Goal: Complete application form: Complete application form

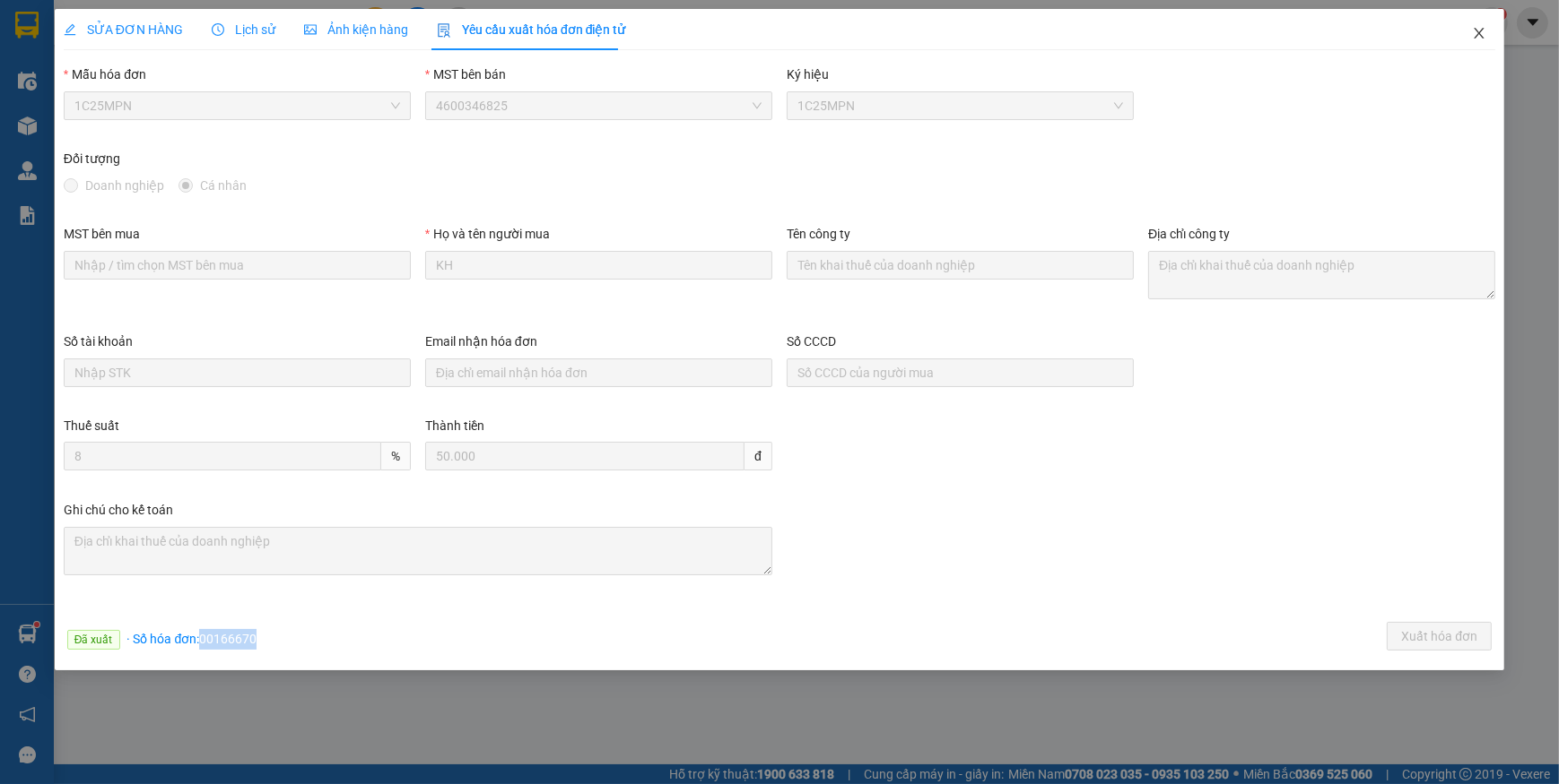
click at [1484, 33] on icon "close" at bounding box center [1479, 33] width 14 height 14
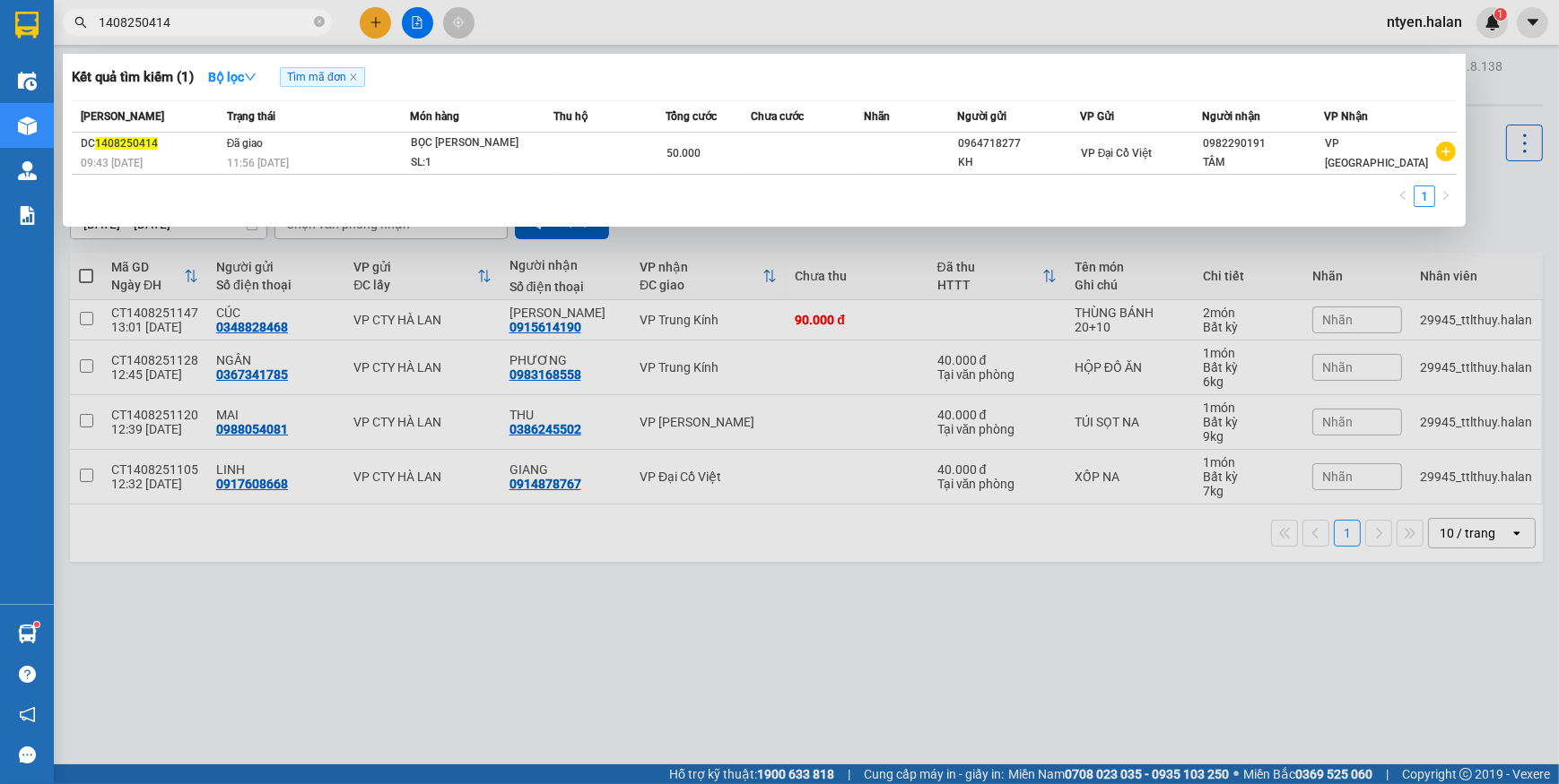
click at [325, 19] on span "1408250414" at bounding box center [197, 22] width 269 height 27
click at [318, 22] on icon "close-circle" at bounding box center [319, 21] width 11 height 11
type input "1408251045"
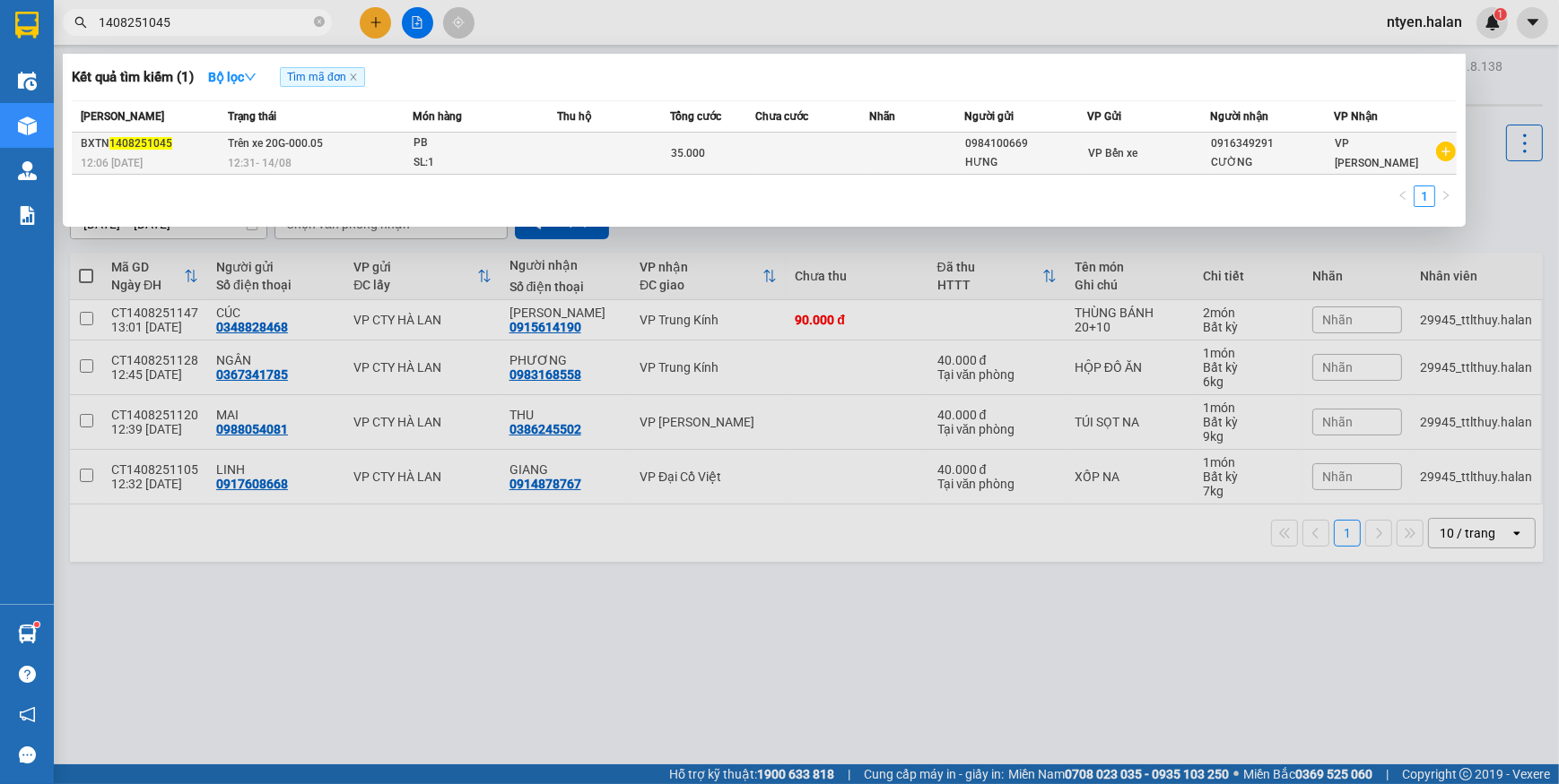
click at [378, 150] on td "Trên xe 20G-000.05 12:31 [DATE]" at bounding box center [318, 153] width 189 height 43
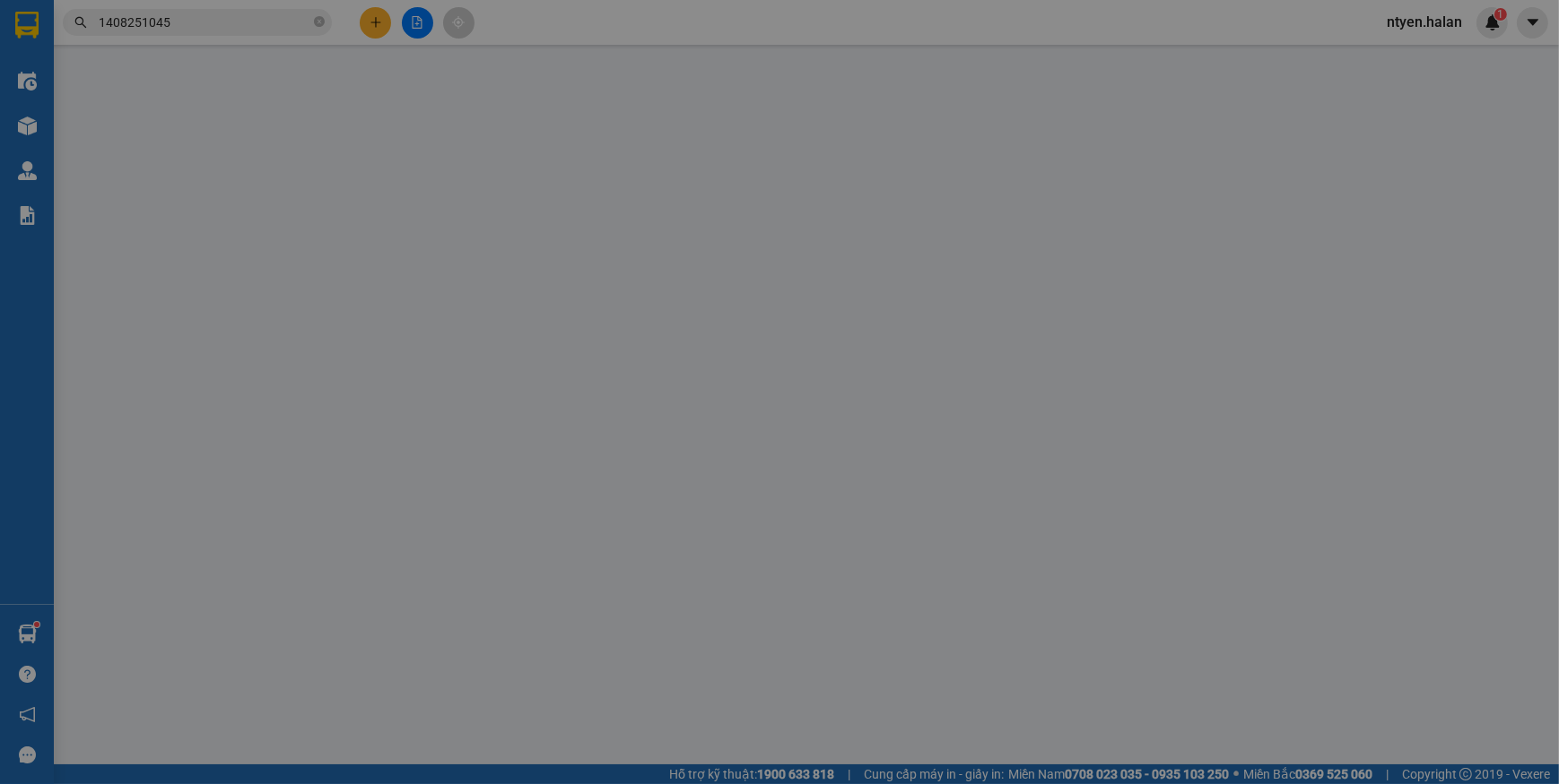
type input "0984100669"
type input "HƯNG"
type input "0916349291"
type input "CƯỜNG"
type input "35.000"
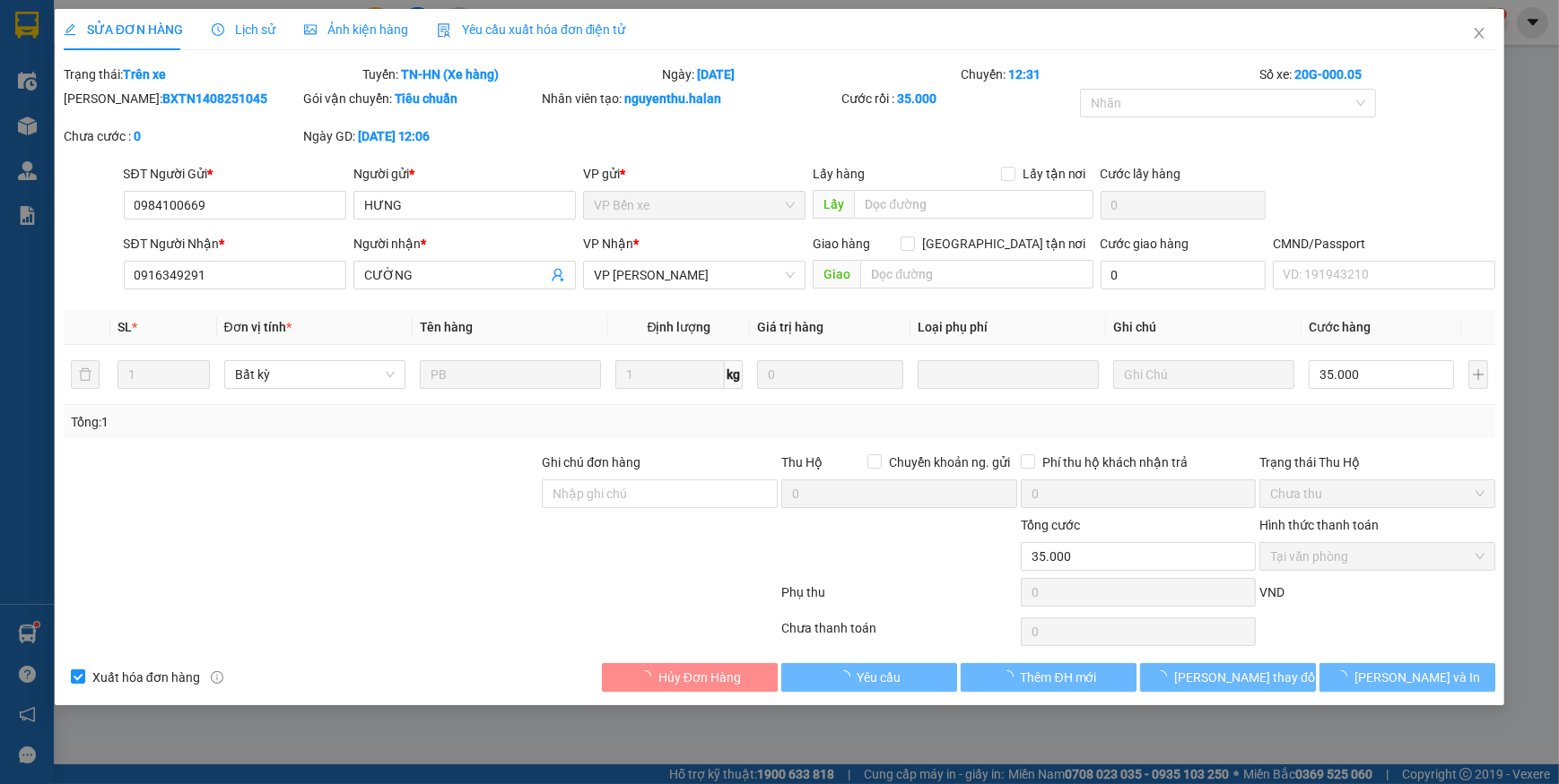
click at [475, 34] on span "Yêu cầu xuất hóa đơn điện tử" at bounding box center [531, 30] width 189 height 14
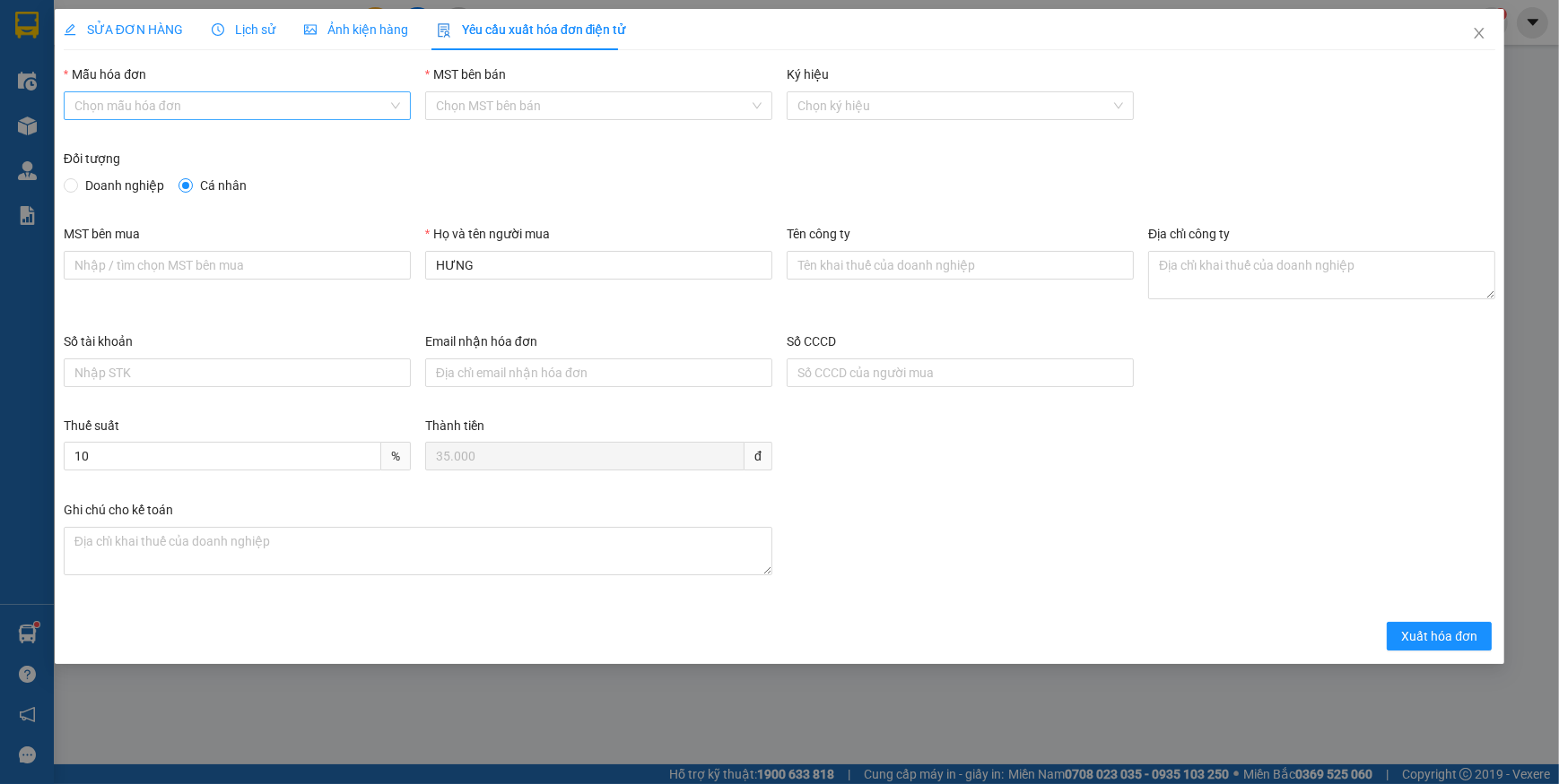
click at [184, 110] on input "Mẫu hóa đơn" at bounding box center [231, 105] width 313 height 27
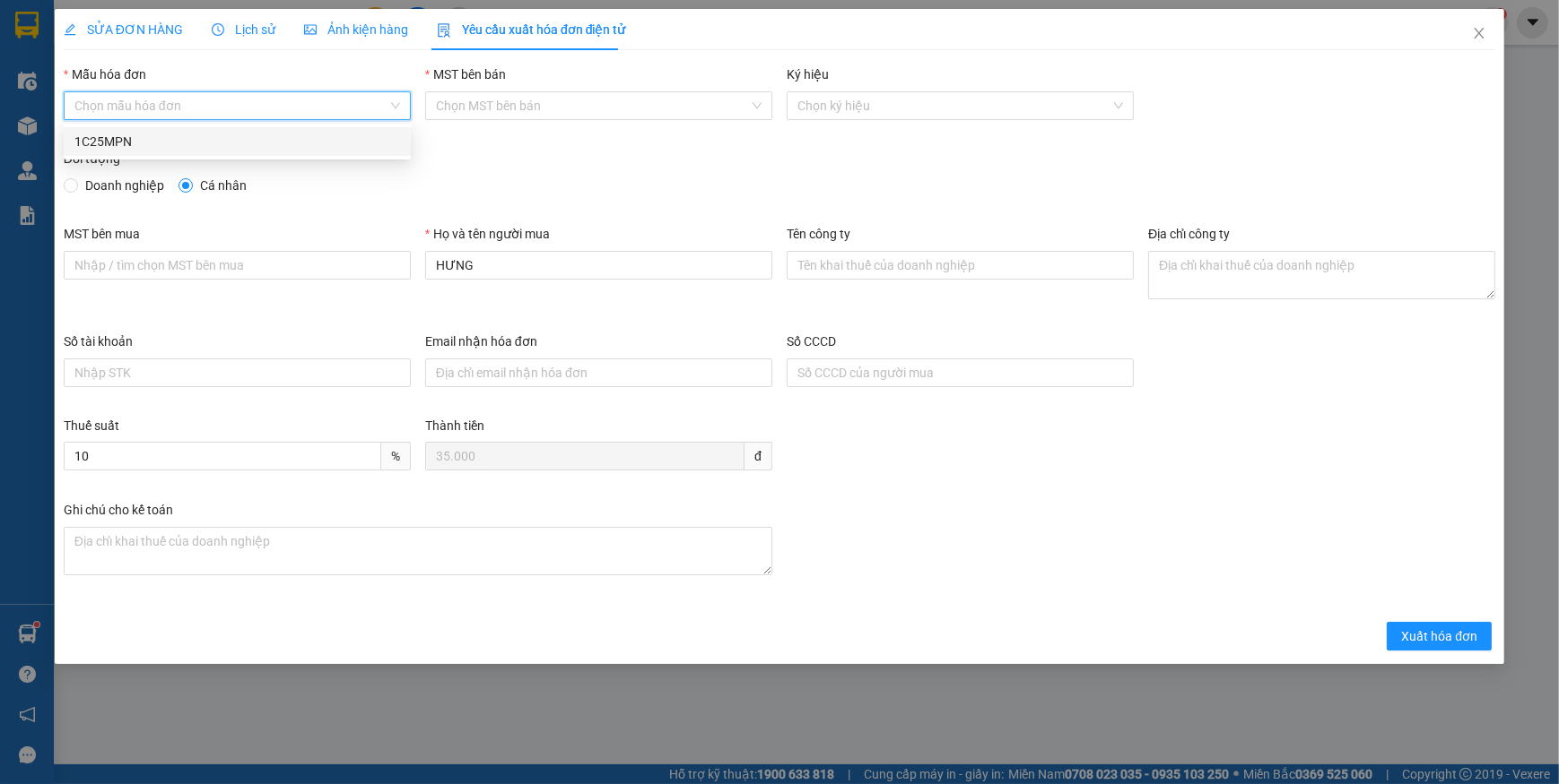
click at [124, 181] on span "Doanh nghiệp" at bounding box center [125, 186] width 93 height 20
click at [76, 181] on input "Doanh nghiệp" at bounding box center [69, 184] width 13 height 13
radio input "true"
radio input "false"
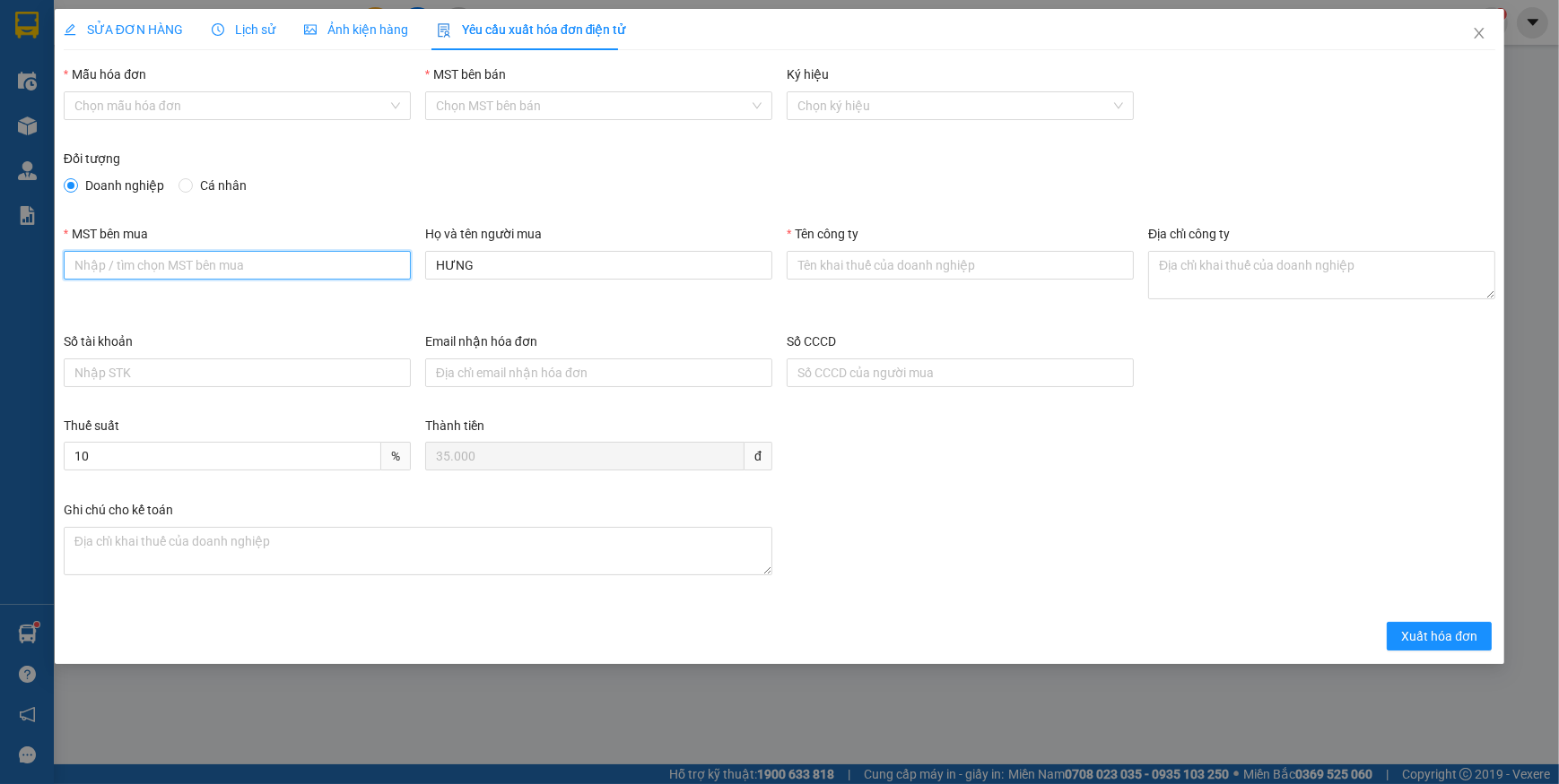
click at [90, 260] on input "MST bên mua" at bounding box center [237, 265] width 347 height 29
click at [109, 83] on div "Mẫu hóa đơn" at bounding box center [237, 77] width 347 height 27
drag, startPoint x: 119, startPoint y: 98, endPoint x: 135, endPoint y: 108, distance: 18.9
click at [126, 98] on input "Mẫu hóa đơn" at bounding box center [231, 105] width 313 height 27
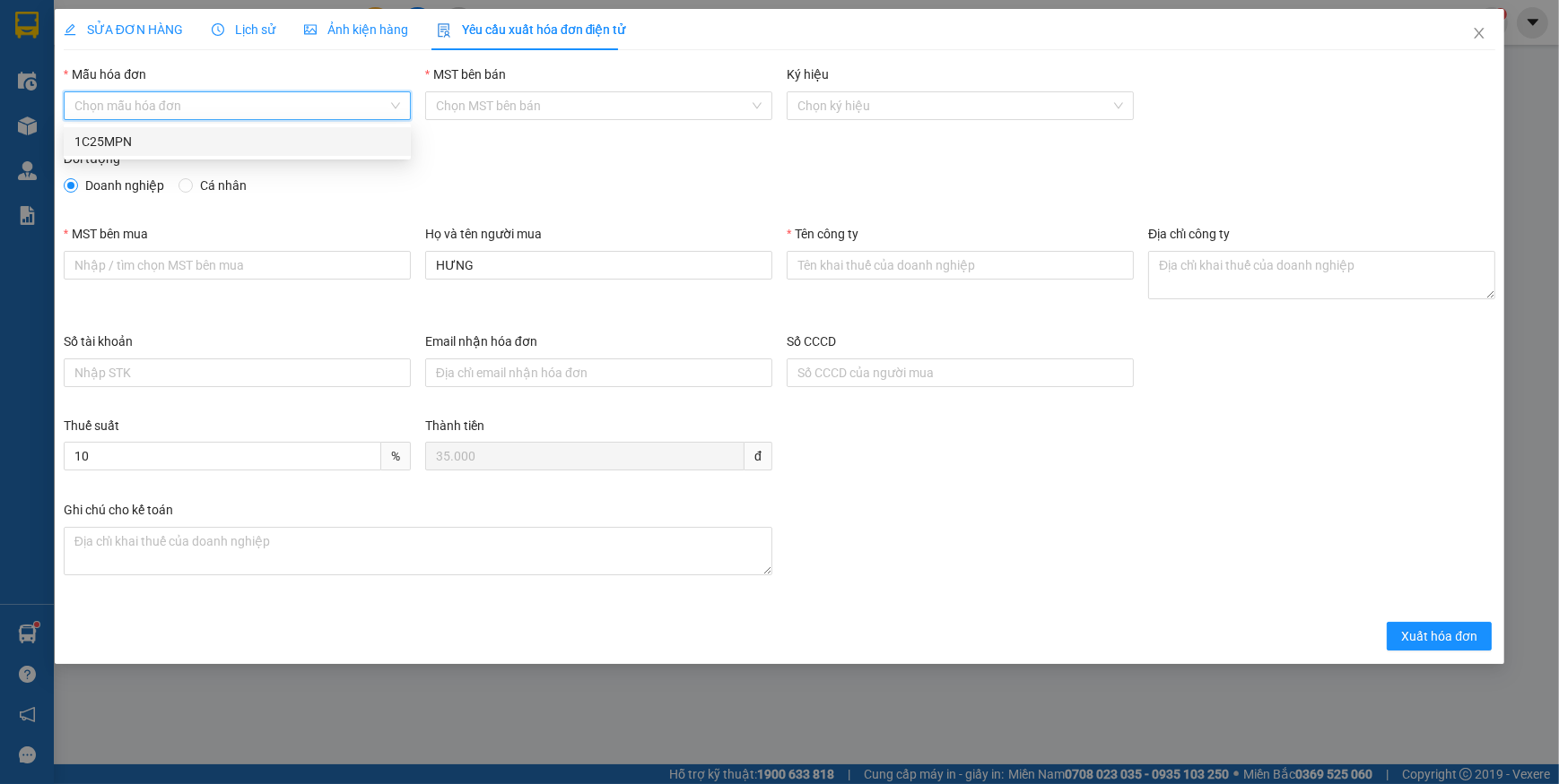
click at [114, 135] on div "1C25MPN" at bounding box center [237, 142] width 326 height 20
type input "8"
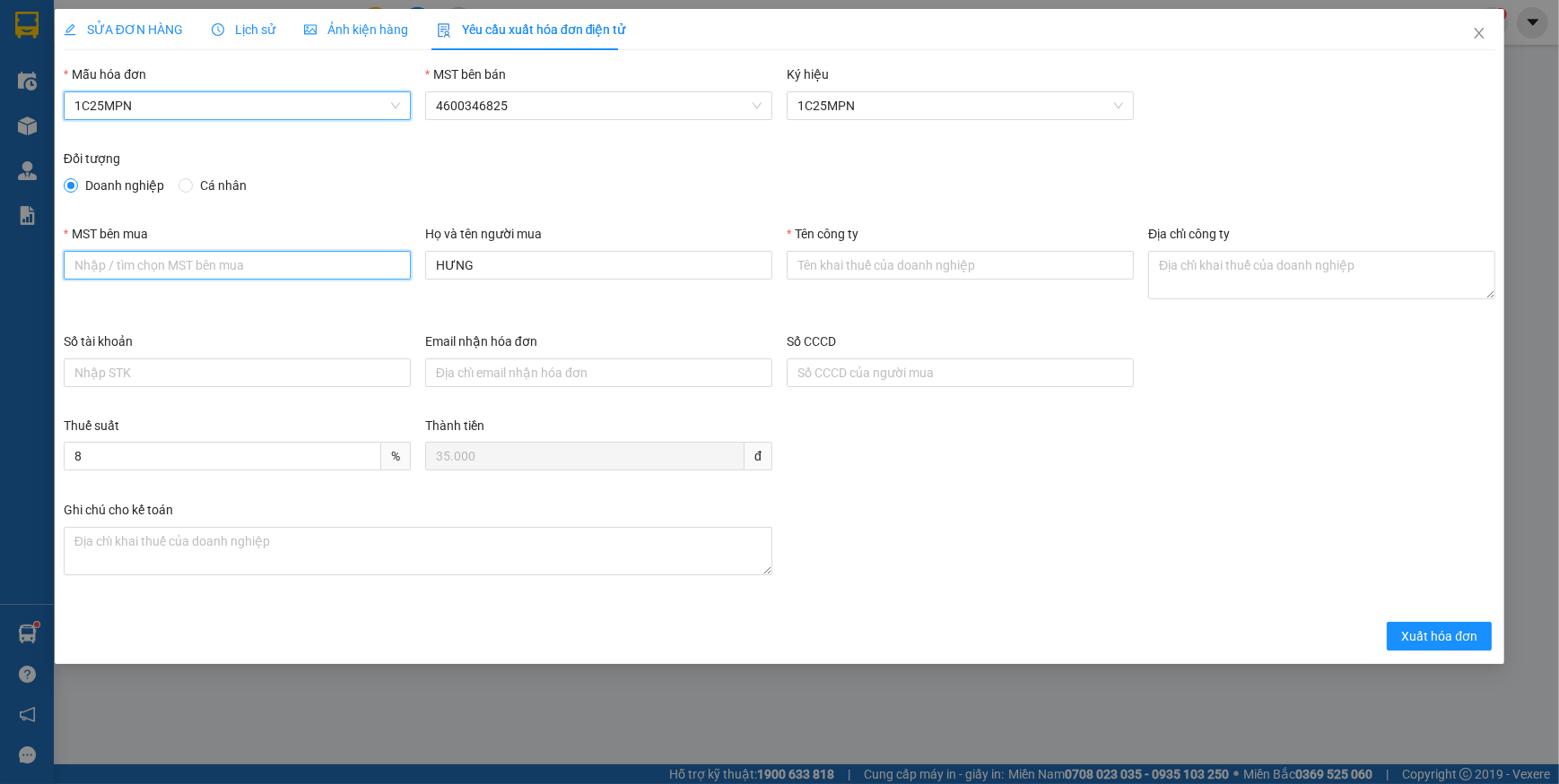
click at [162, 253] on input "MST bên mua" at bounding box center [237, 265] width 347 height 29
paste input "4601283575"
type input "4601283575"
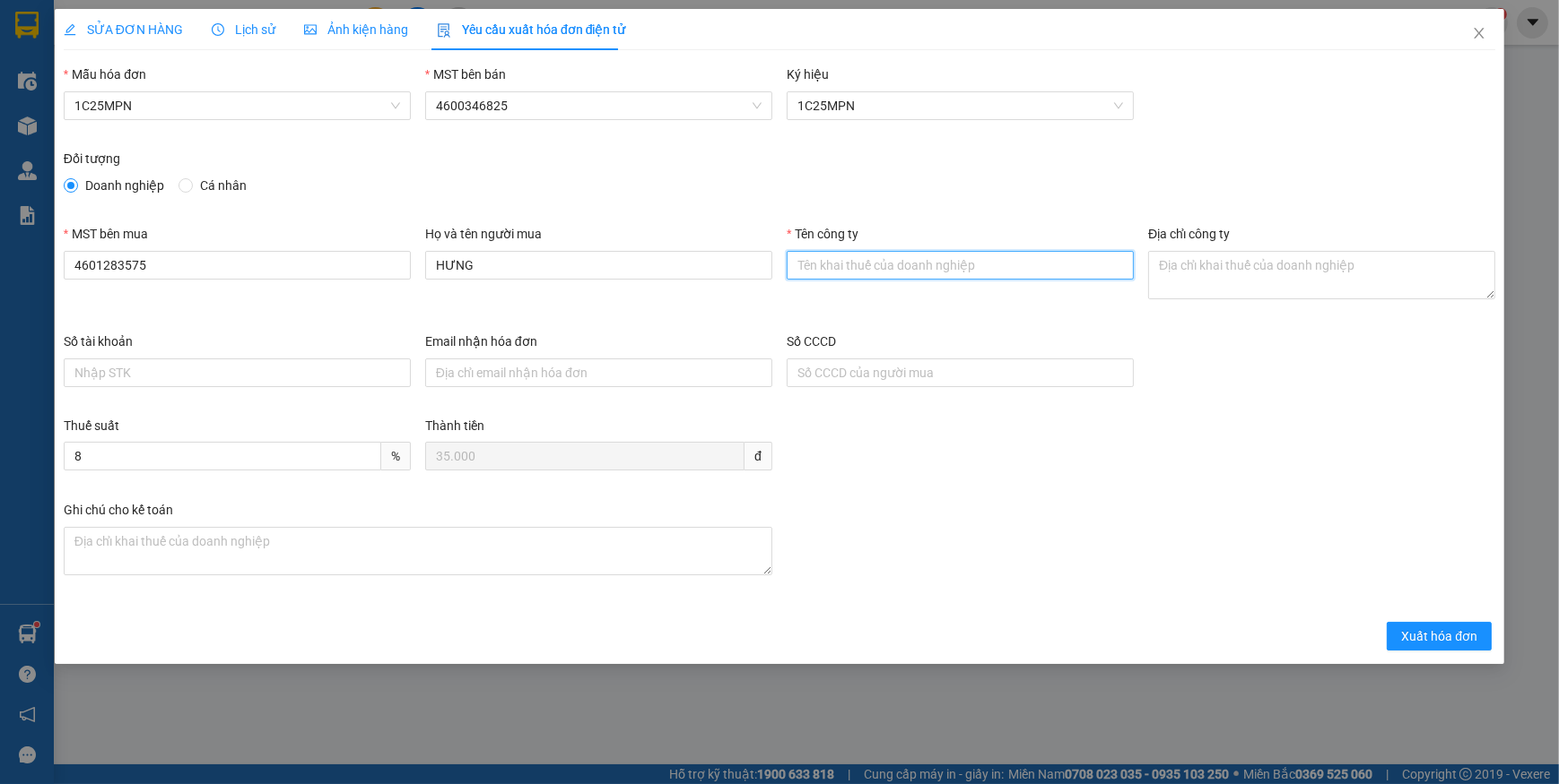
click at [832, 262] on input "Tên công ty" at bounding box center [960, 265] width 347 height 29
paste input "CÔNG TY TNHH CHUYỂN PHÁT NEWPOST [GEOGRAPHIC_DATA]"
type input "CÔNG TY TNHH CHUYỂN PHÁT NEWPOST [GEOGRAPHIC_DATA]"
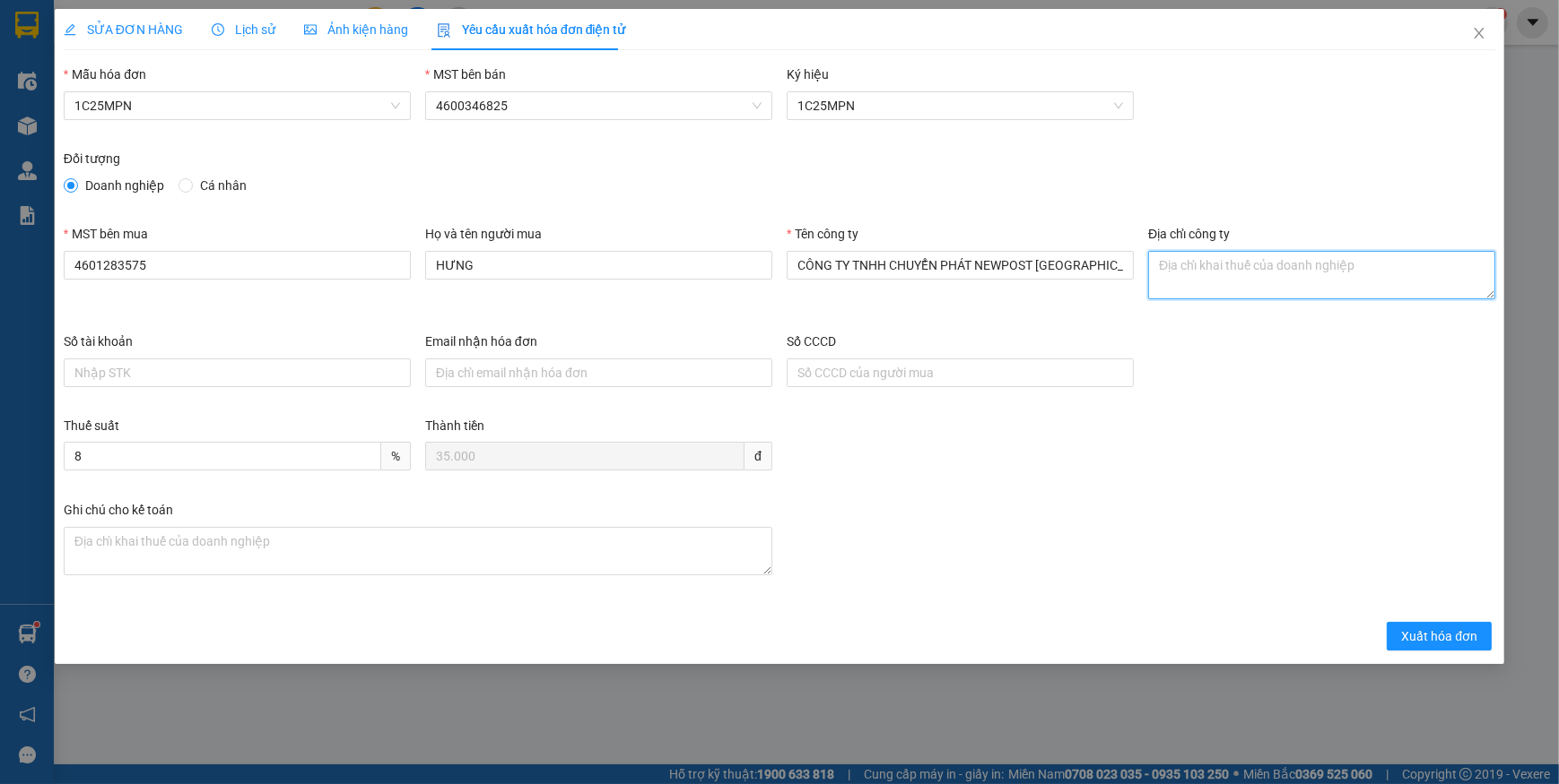
click at [1221, 267] on textarea "Địa chỉ công ty" at bounding box center [1321, 275] width 347 height 49
paste textarea "[STREET_ADDRESS]."
type textarea "[STREET_ADDRESS]."
click at [1418, 641] on span "Xuất hóa đơn" at bounding box center [1439, 637] width 76 height 20
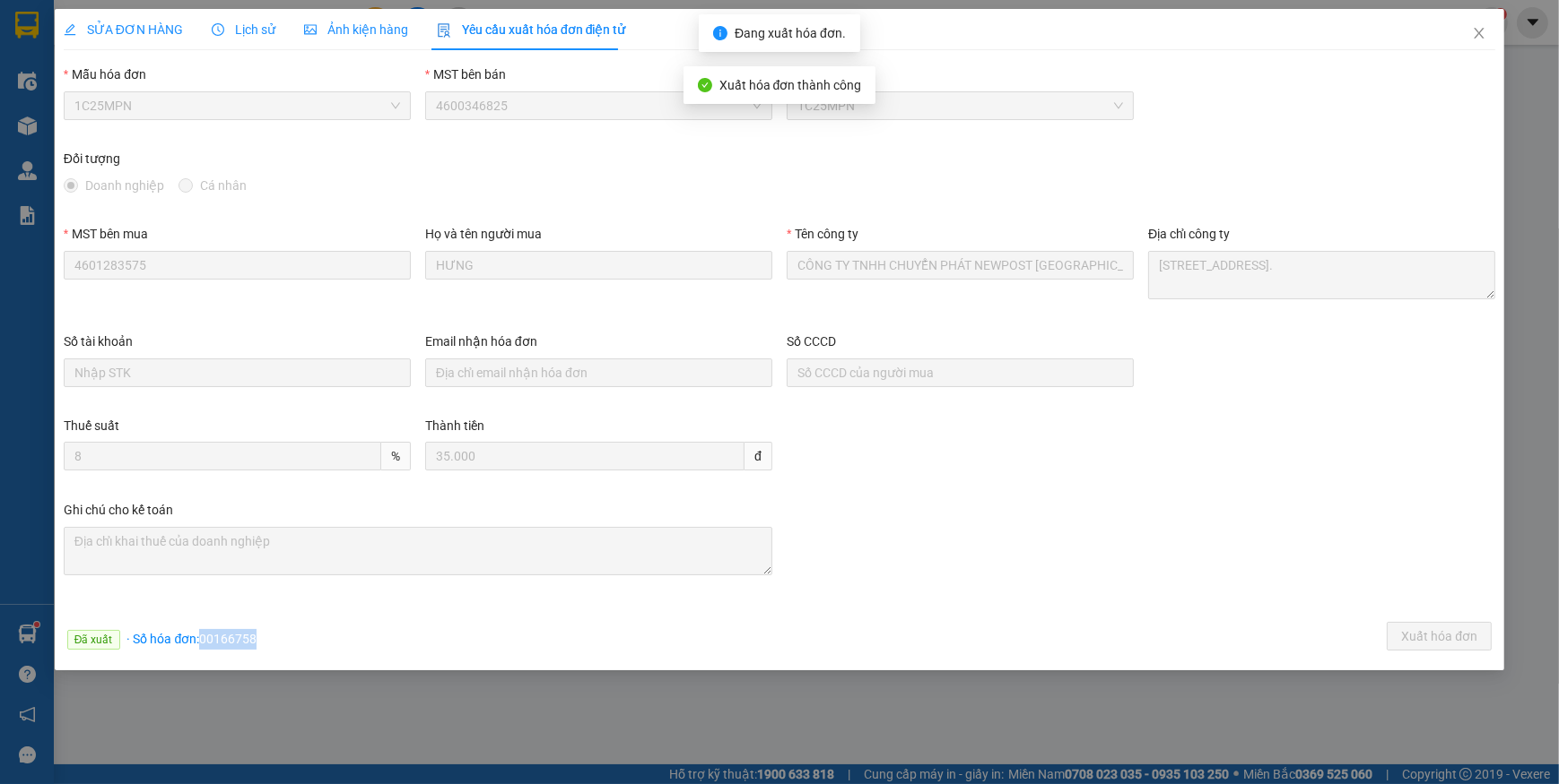
drag, startPoint x: 210, startPoint y: 637, endPoint x: 314, endPoint y: 637, distance: 104.0
click at [314, 637] on div "Đã xuất · Số hóa đơn: 00166758 Xuất hóa đơn" at bounding box center [780, 639] width 1439 height 35
copy span "00166758"
click at [1485, 35] on icon "close" at bounding box center [1479, 33] width 14 height 14
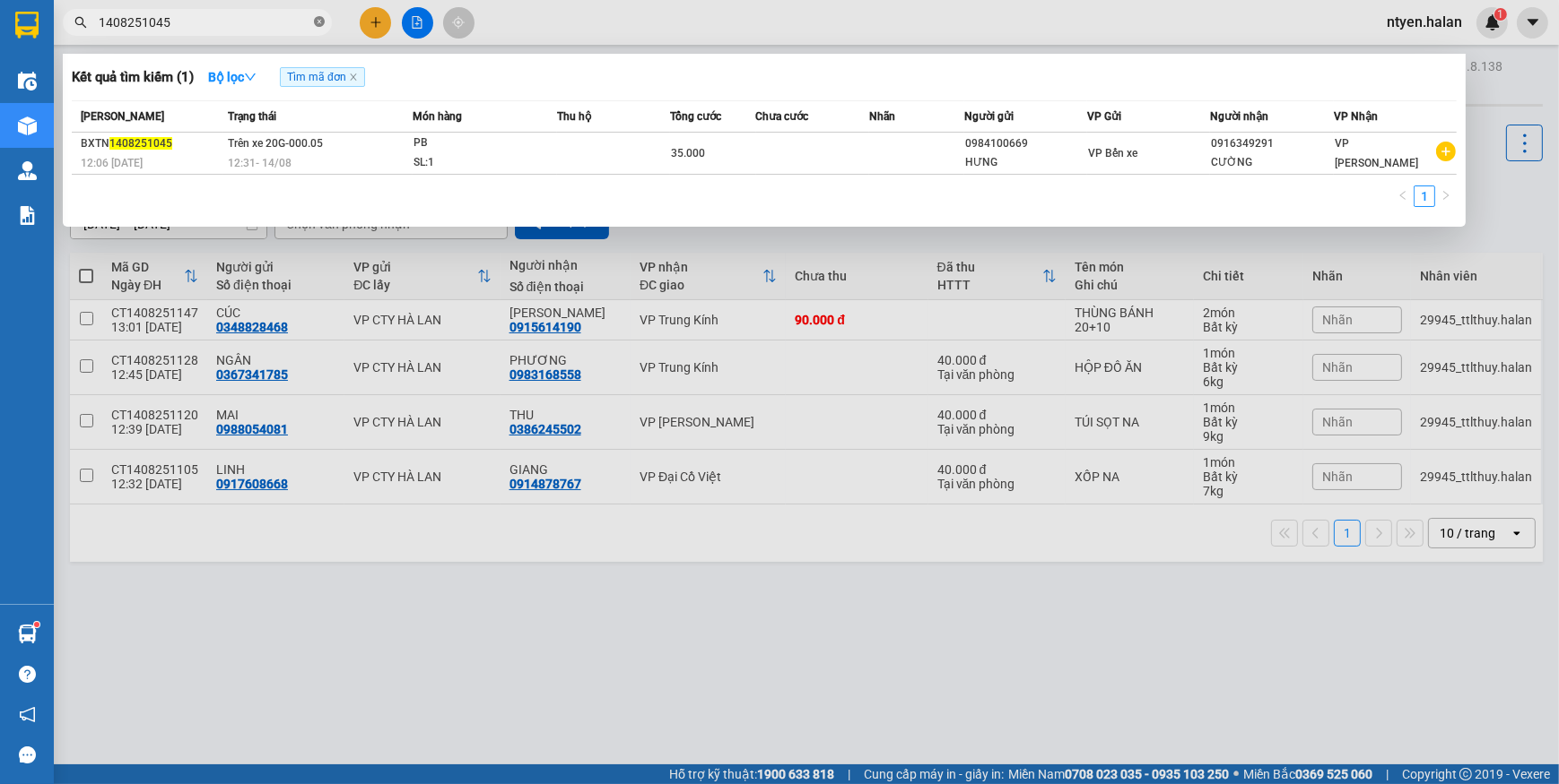
click at [318, 23] on icon "close-circle" at bounding box center [319, 21] width 11 height 11
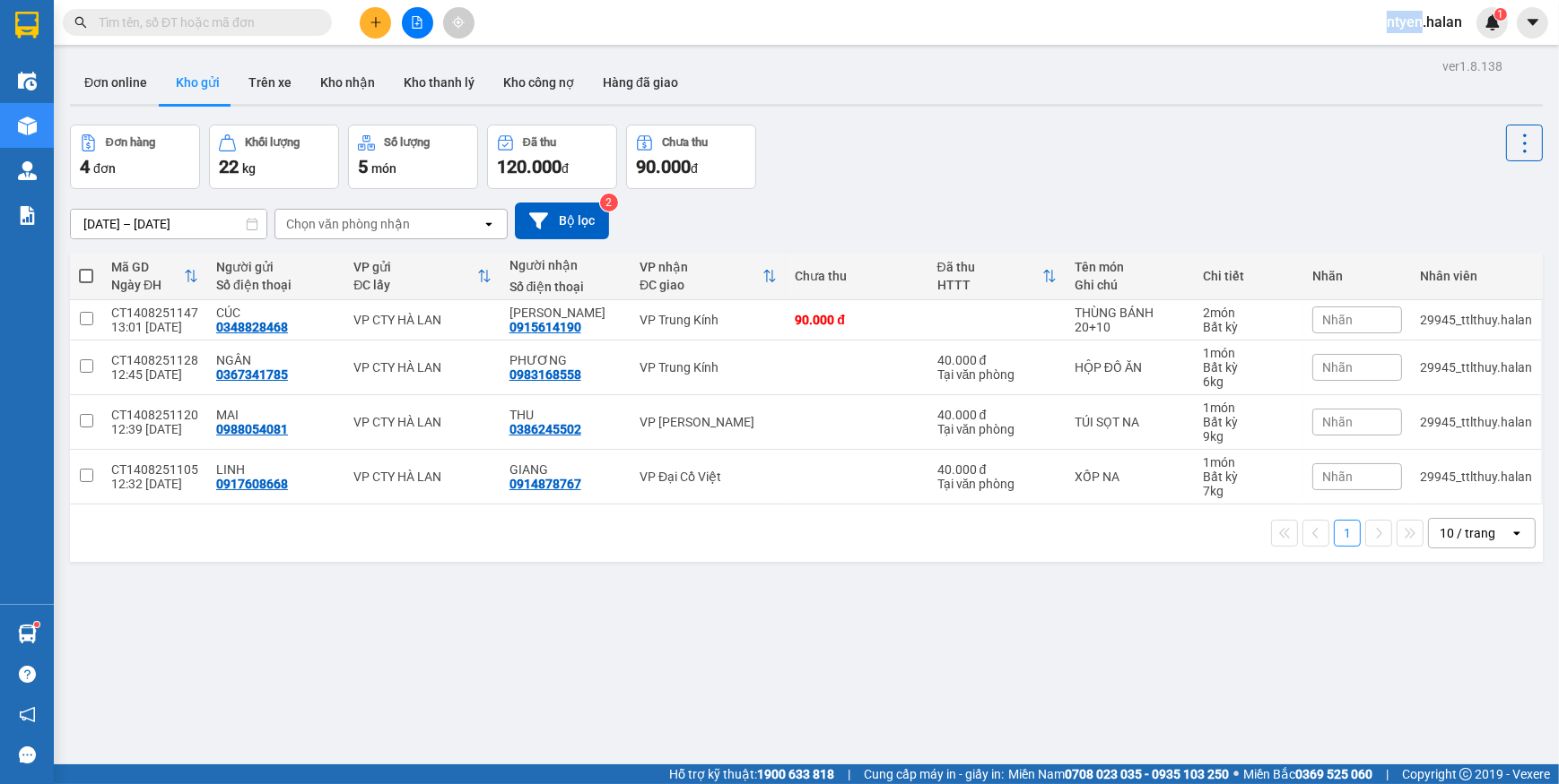
click at [318, 24] on span at bounding box center [319, 23] width 11 height 20
click at [224, 14] on input "text" at bounding box center [205, 23] width 212 height 20
paste input "1408250055"
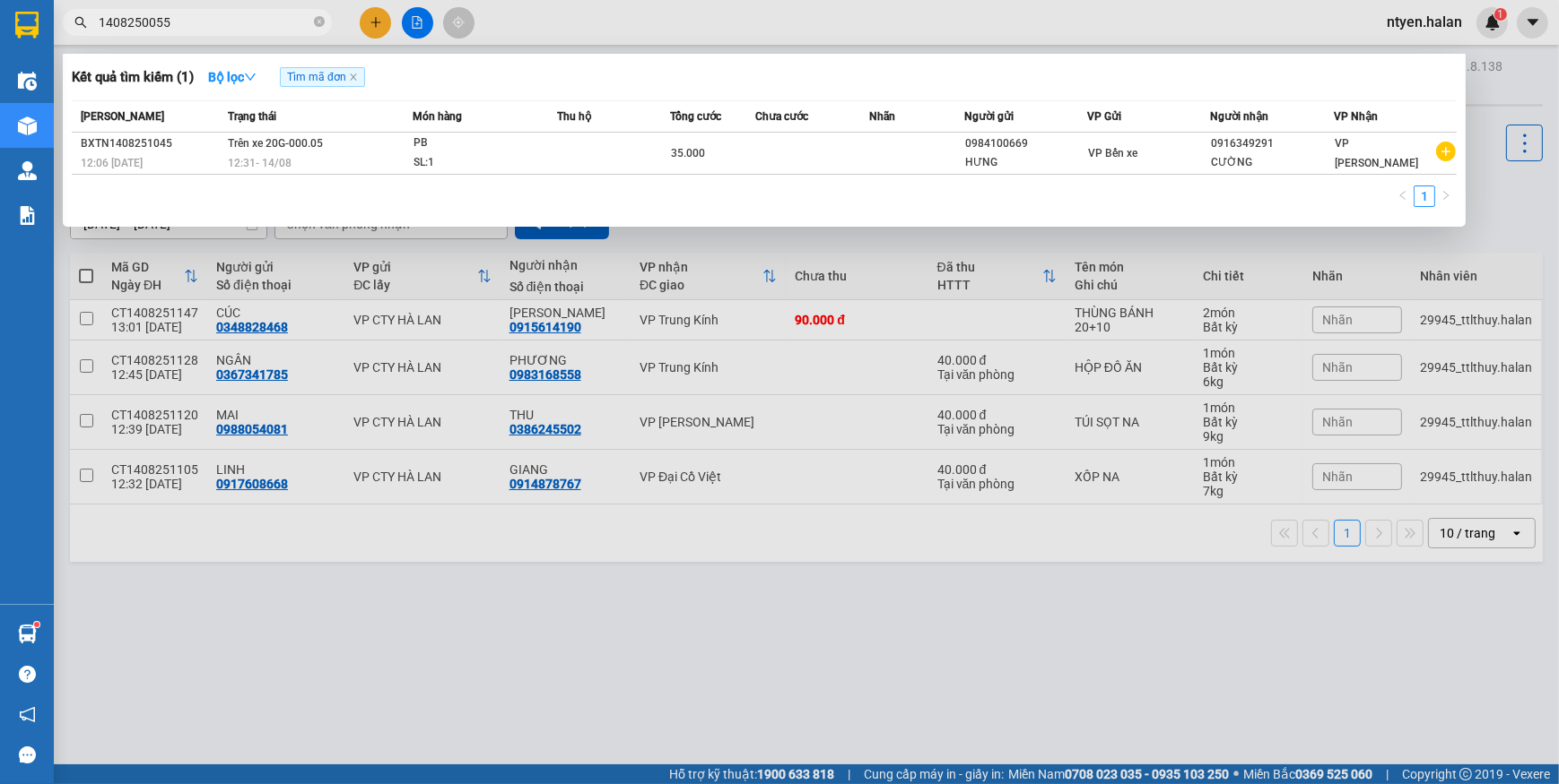
type input "1408250055"
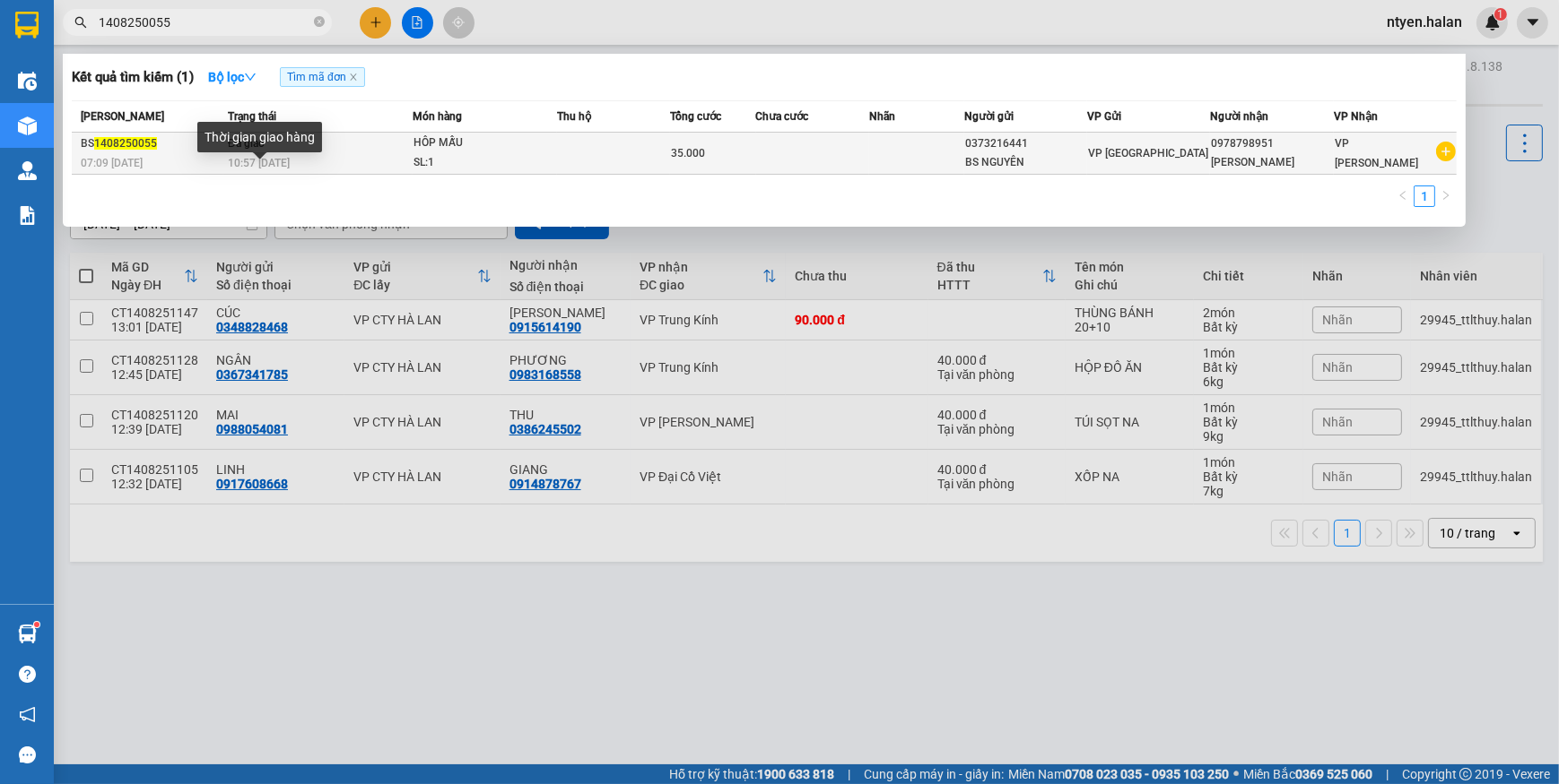
click at [289, 156] on span "10:57 [DATE]" at bounding box center [259, 162] width 61 height 13
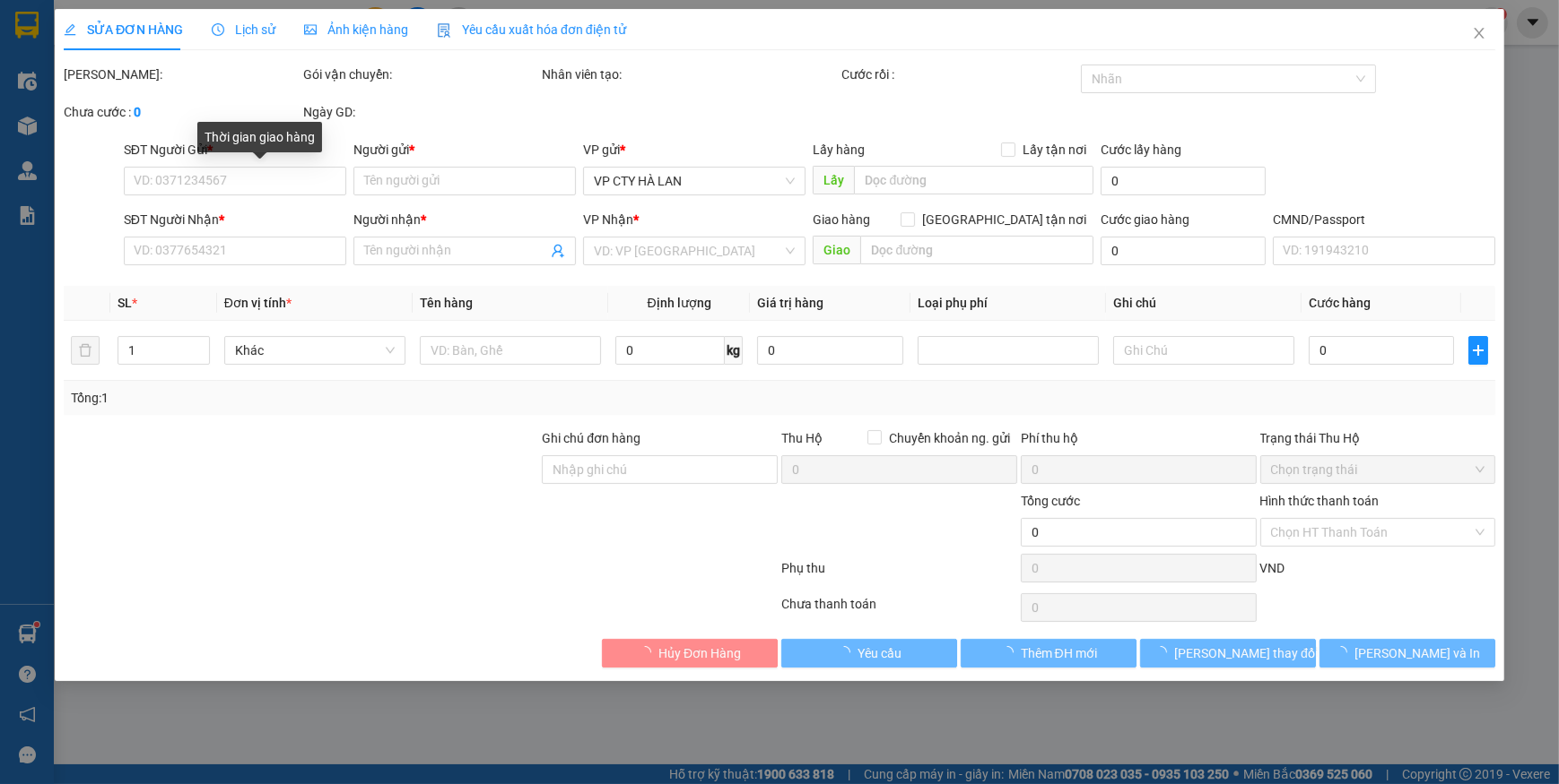
type input "0373216441"
type input "BS NGUYÊN"
type input "0978798951"
type input "[PERSON_NAME]"
type input "35.000"
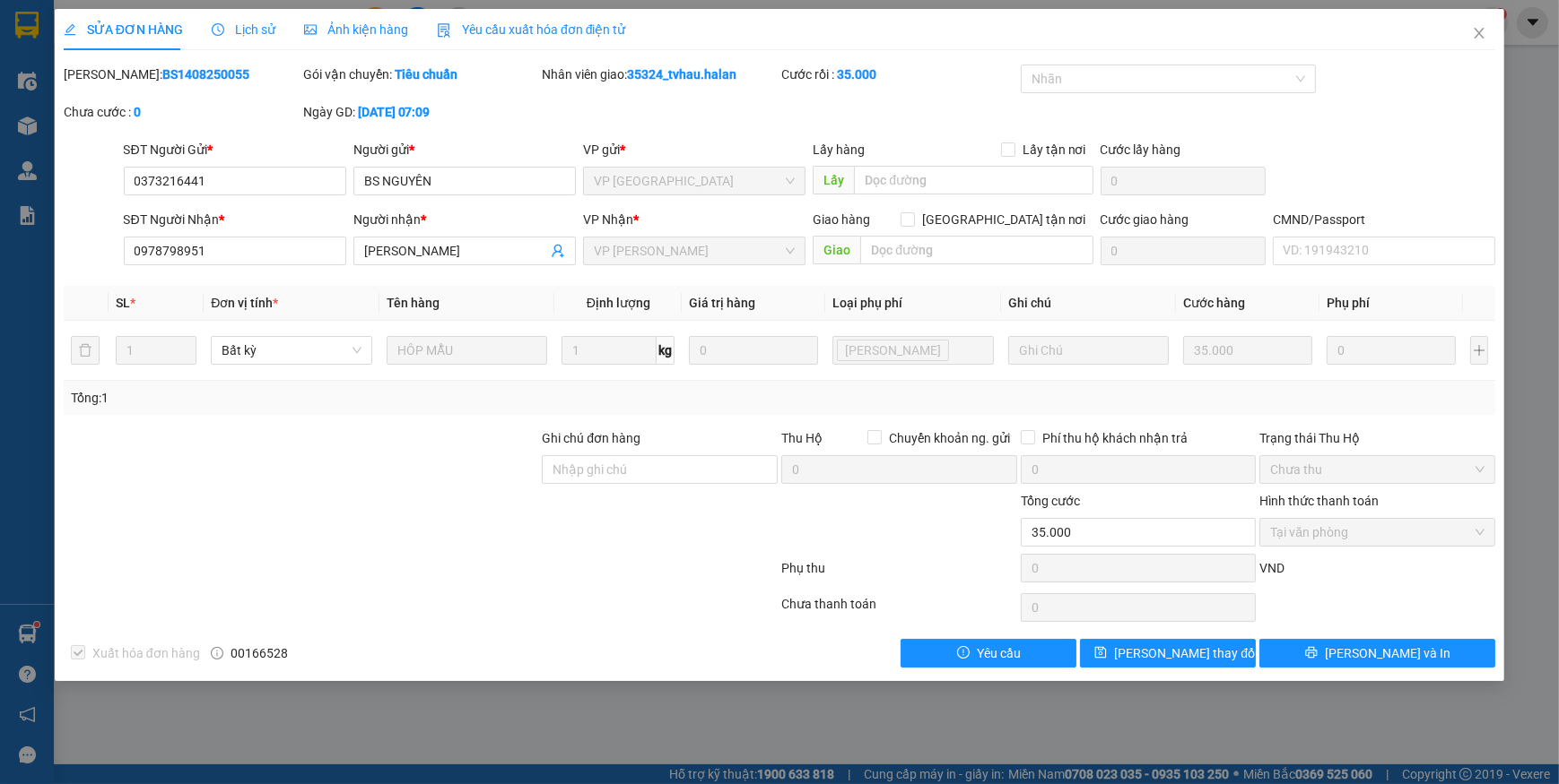
drag, startPoint x: 518, startPoint y: 23, endPoint x: 513, endPoint y: 39, distance: 16.8
click at [518, 26] on span "Yêu cầu xuất hóa đơn điện tử" at bounding box center [531, 30] width 189 height 14
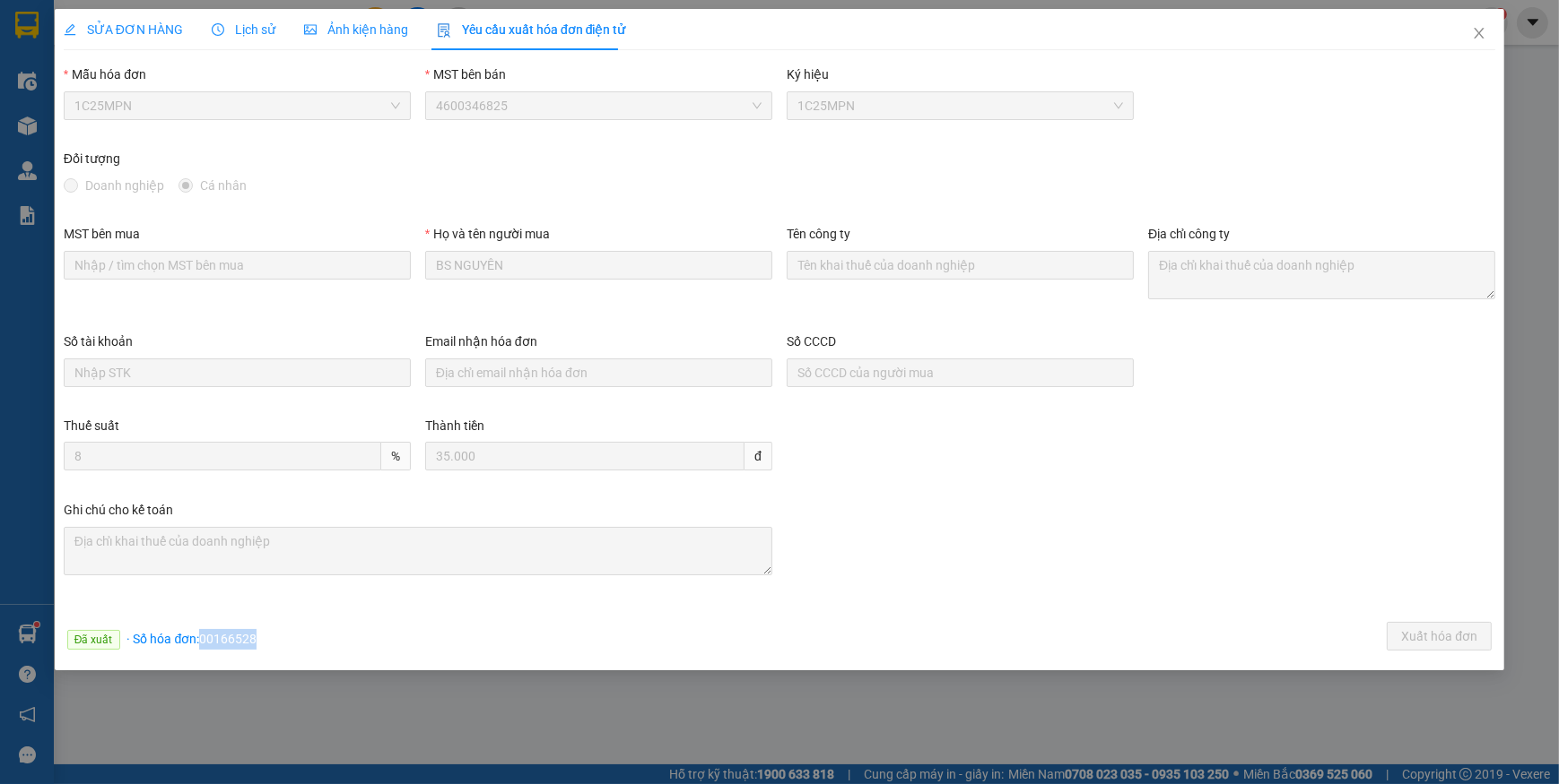
drag, startPoint x: 201, startPoint y: 639, endPoint x: 272, endPoint y: 638, distance: 71.0
click at [272, 638] on div "Đã xuất · Số hóa đơn: 00166528 Xuất hóa đơn" at bounding box center [780, 639] width 1439 height 35
copy span "00166528"
click at [1471, 32] on span "Close" at bounding box center [1479, 34] width 51 height 50
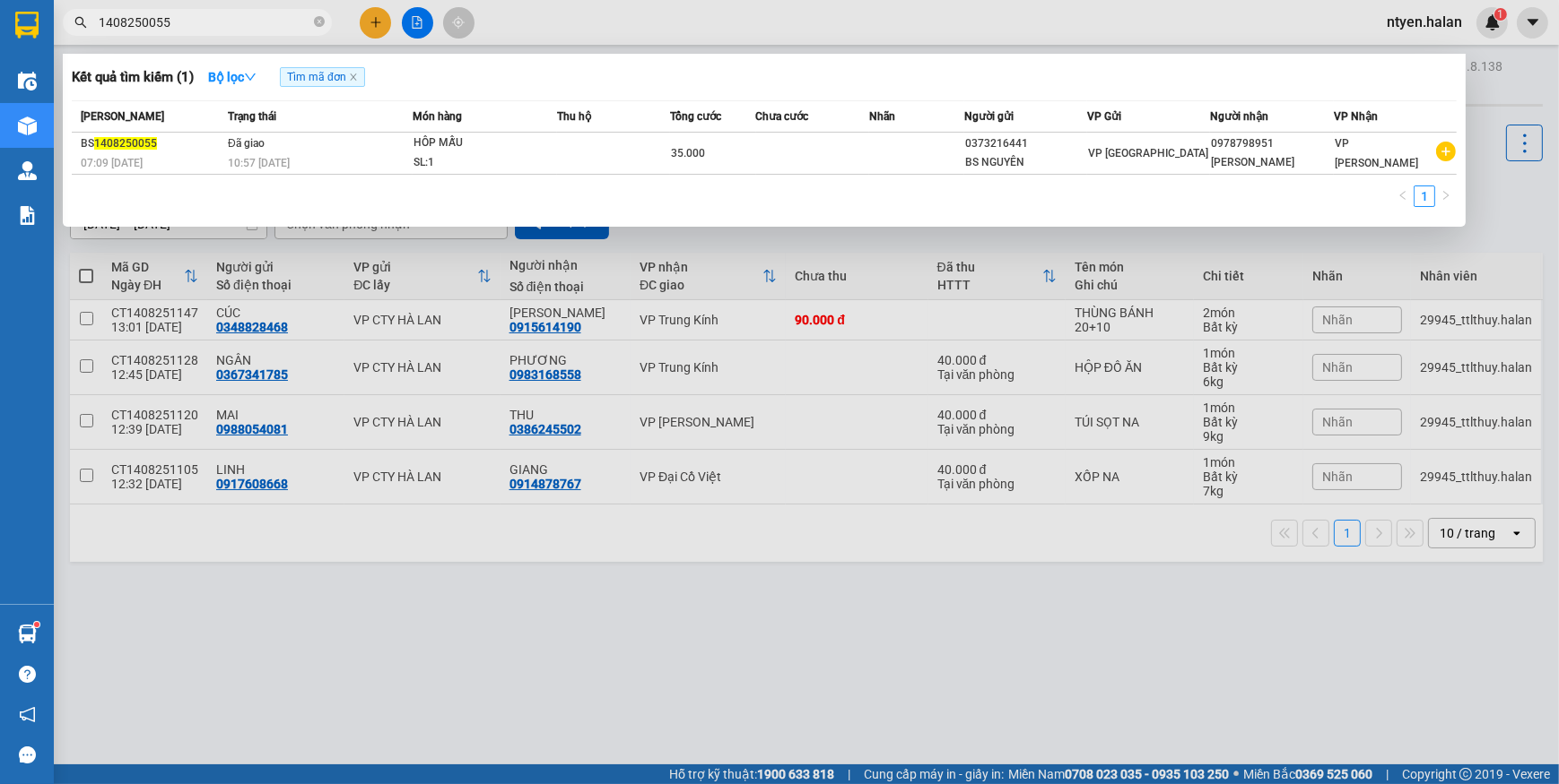
drag, startPoint x: 319, startPoint y: 20, endPoint x: 285, endPoint y: 25, distance: 34.4
click at [319, 24] on icon "close-circle" at bounding box center [319, 21] width 11 height 11
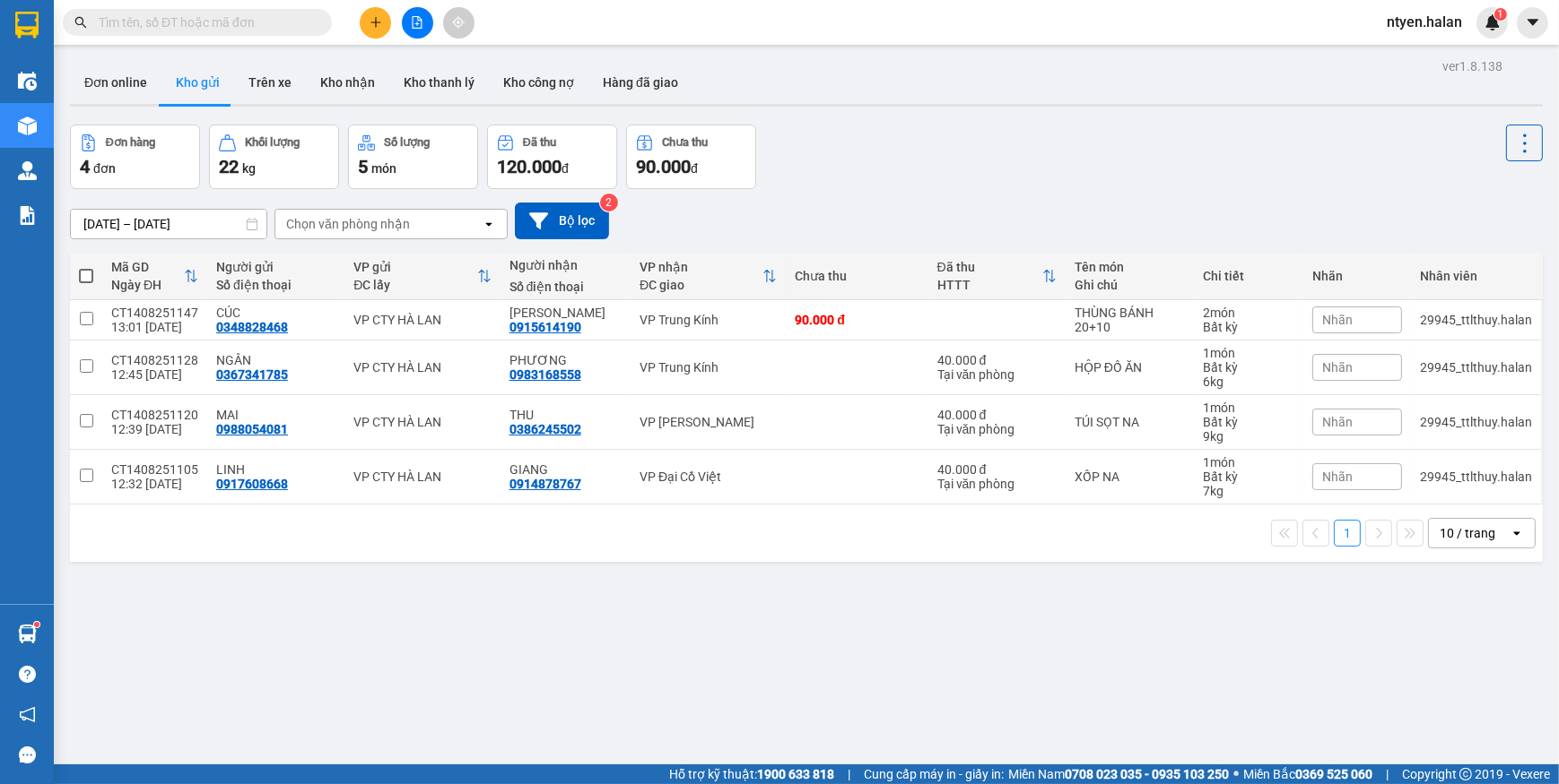
click at [278, 25] on input "text" at bounding box center [205, 23] width 212 height 20
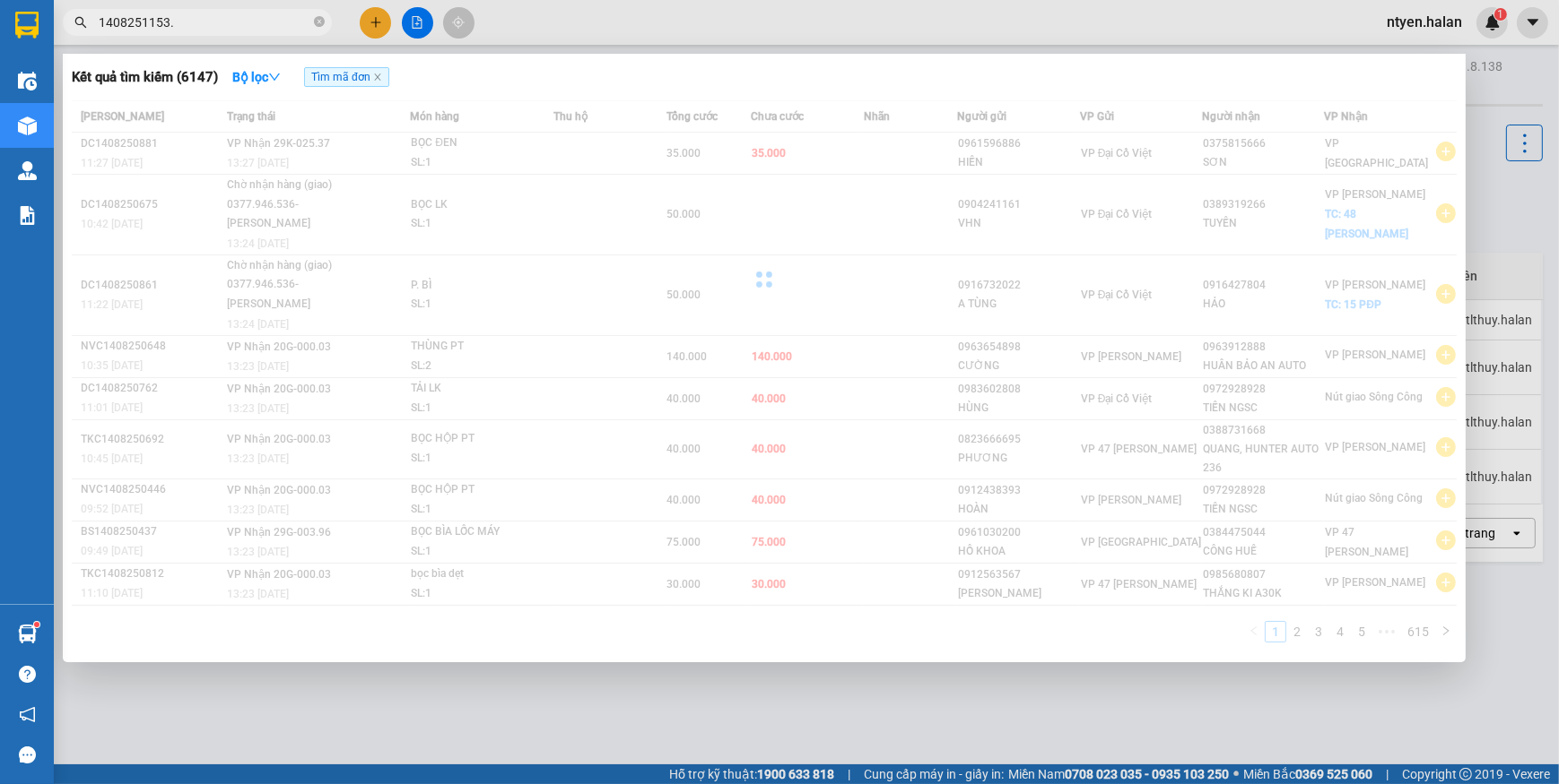
type input "1408251153"
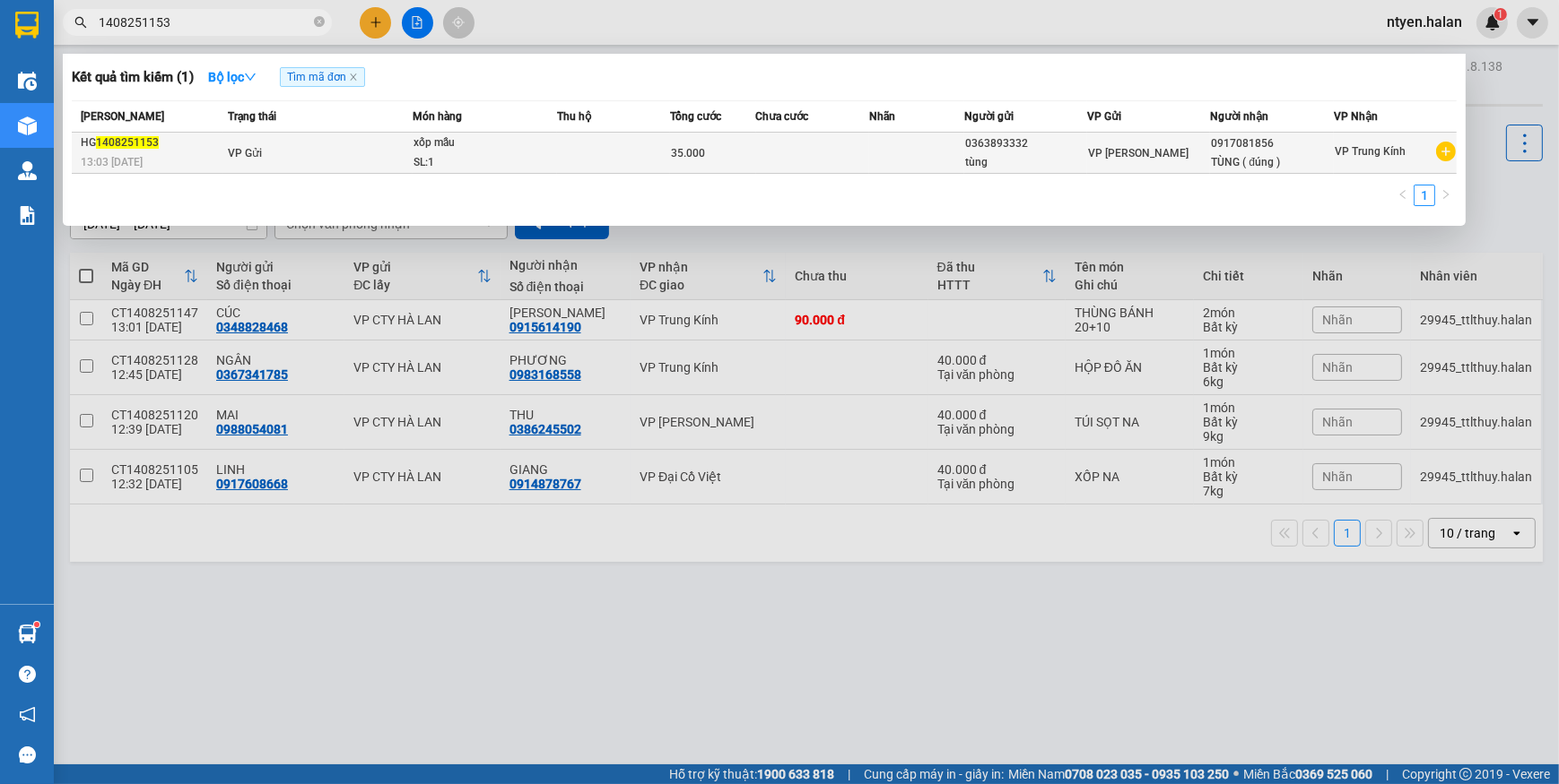
click at [404, 159] on td "VP Gửi" at bounding box center [318, 153] width 189 height 42
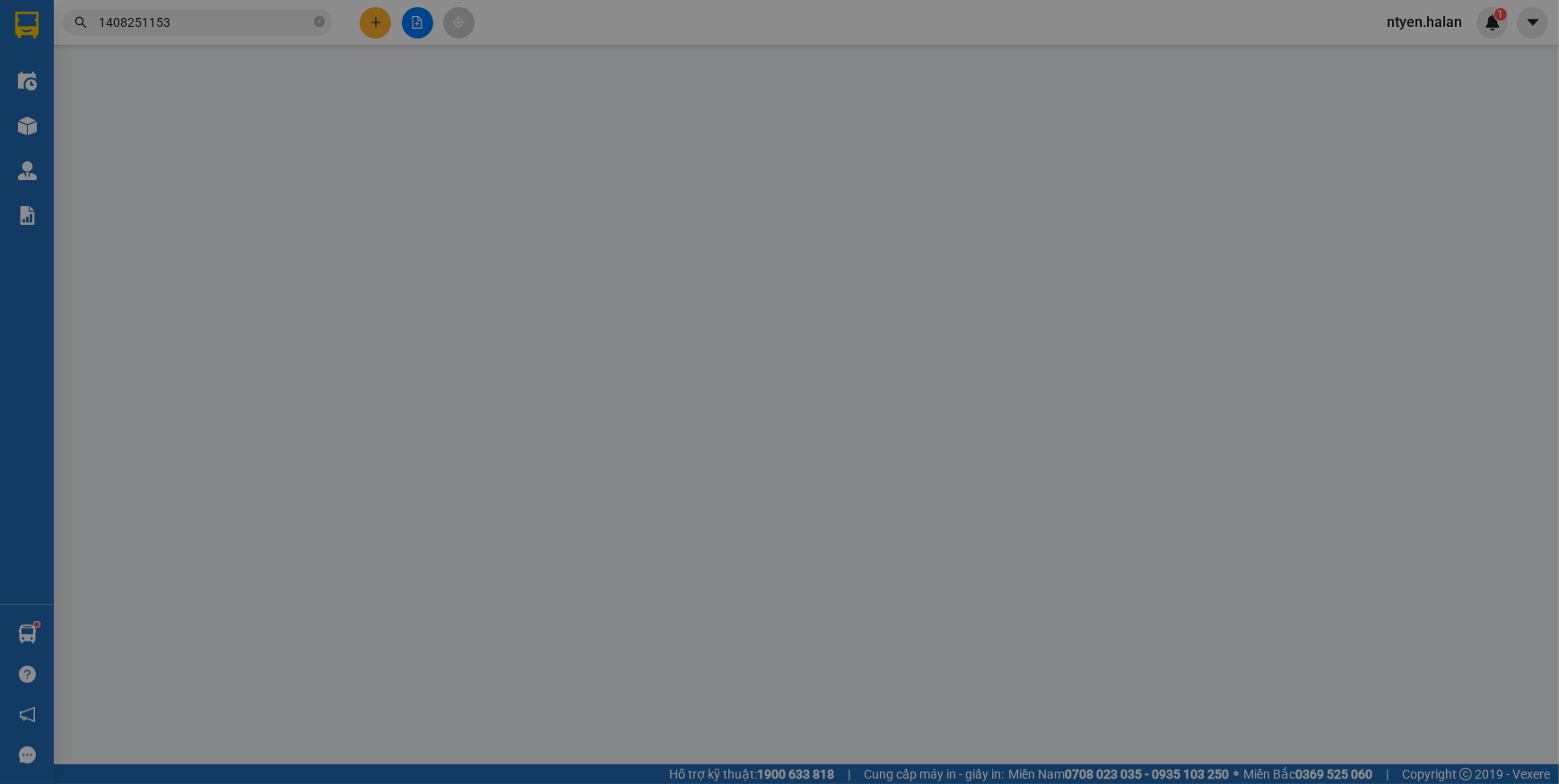
type input "0363893332"
type input "tùng"
type input "0917081856"
type input "TÙNG ( đúng )"
type input "35.000"
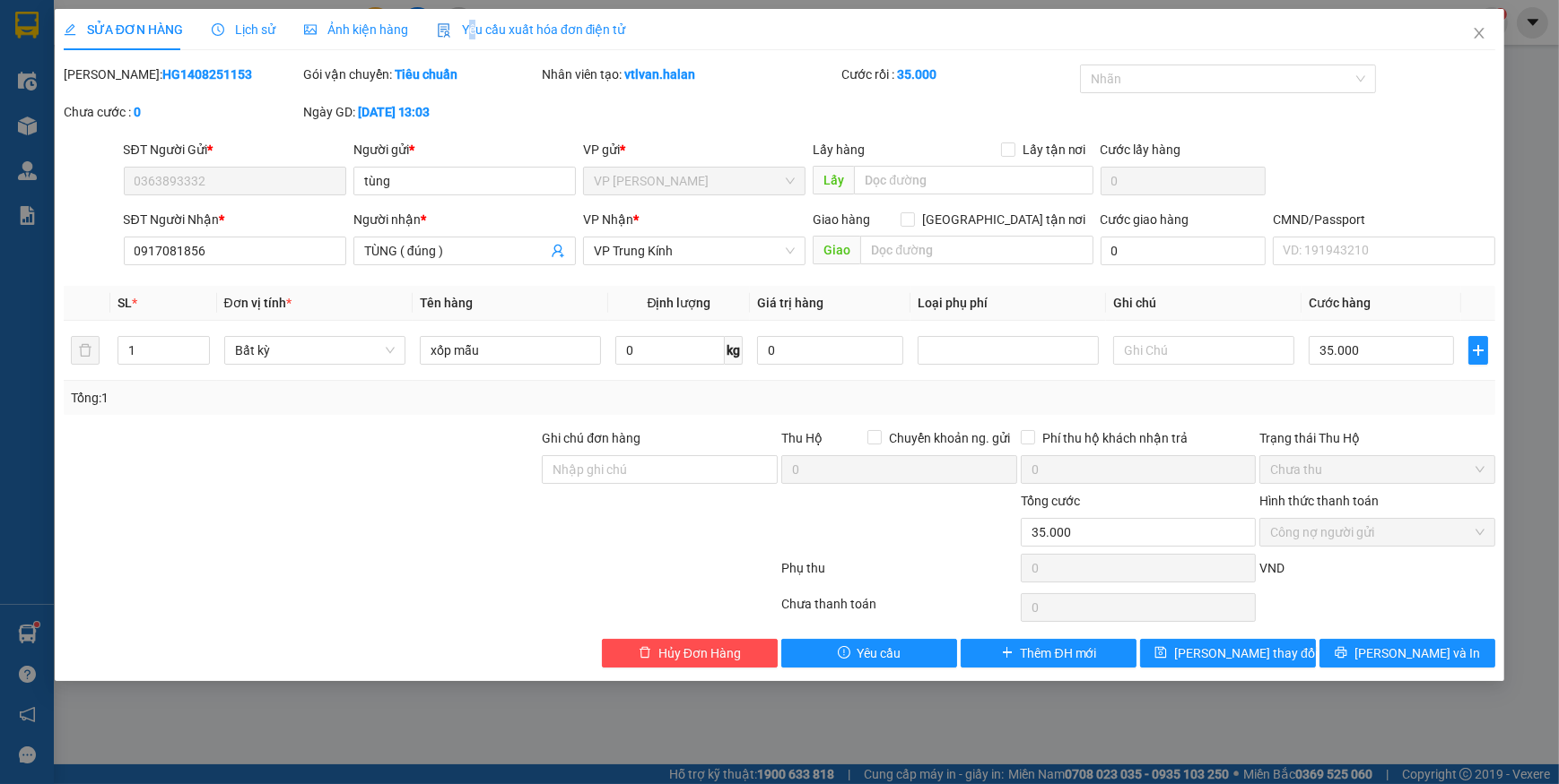
click at [470, 41] on div "Yêu cầu xuất hóa đơn điện tử" at bounding box center [531, 30] width 189 height 42
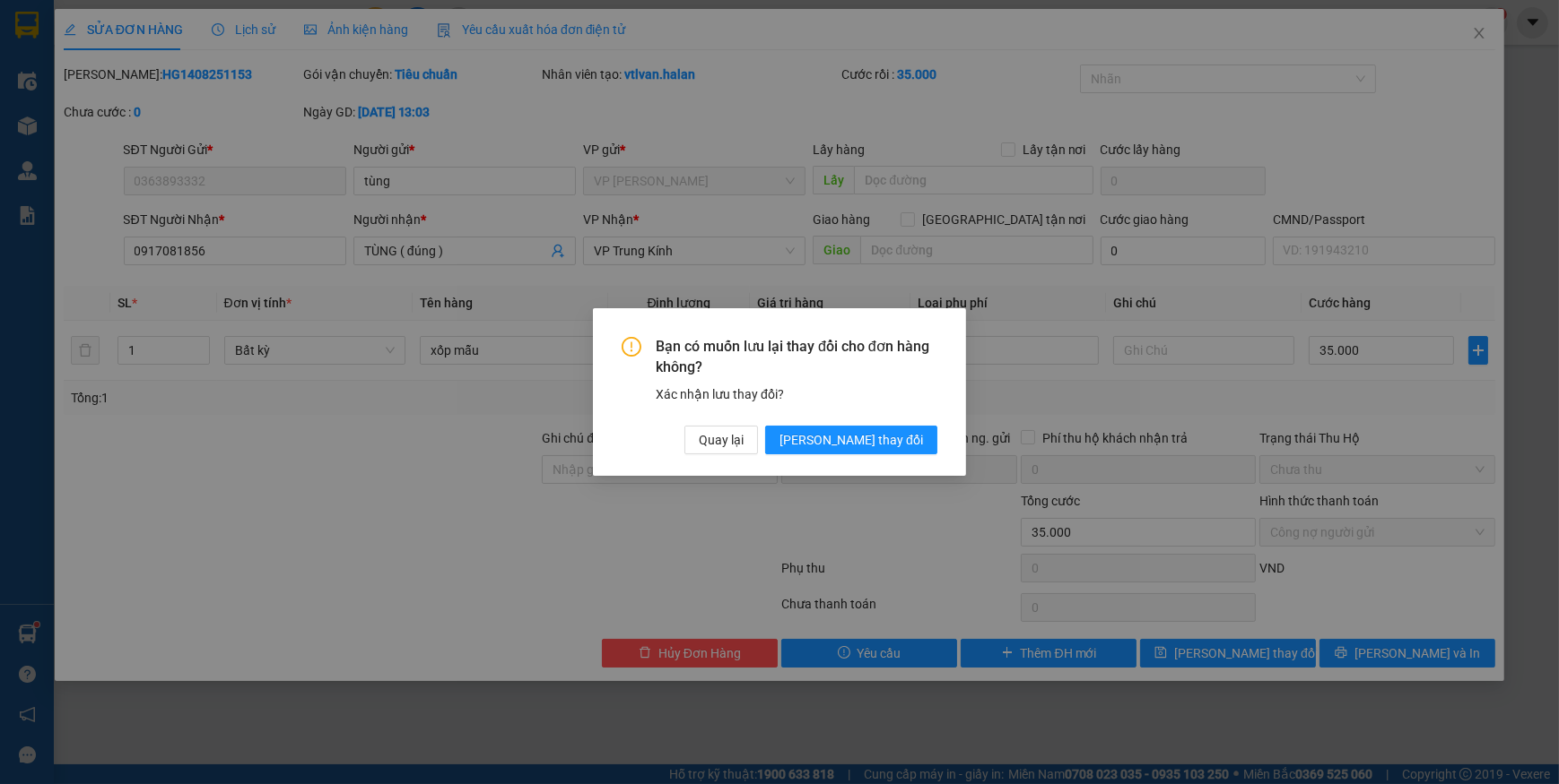
drag, startPoint x: 525, startPoint y: 28, endPoint x: 574, endPoint y: 65, distance: 61.4
click at [534, 33] on div "Bạn có muốn lưu lại thay đổi cho đơn hàng không? Xác nhận lưu thay đổi? Quay lạ…" at bounding box center [780, 392] width 1559 height 784
click at [858, 439] on span "[PERSON_NAME] thay đổi" at bounding box center [851, 441] width 144 height 20
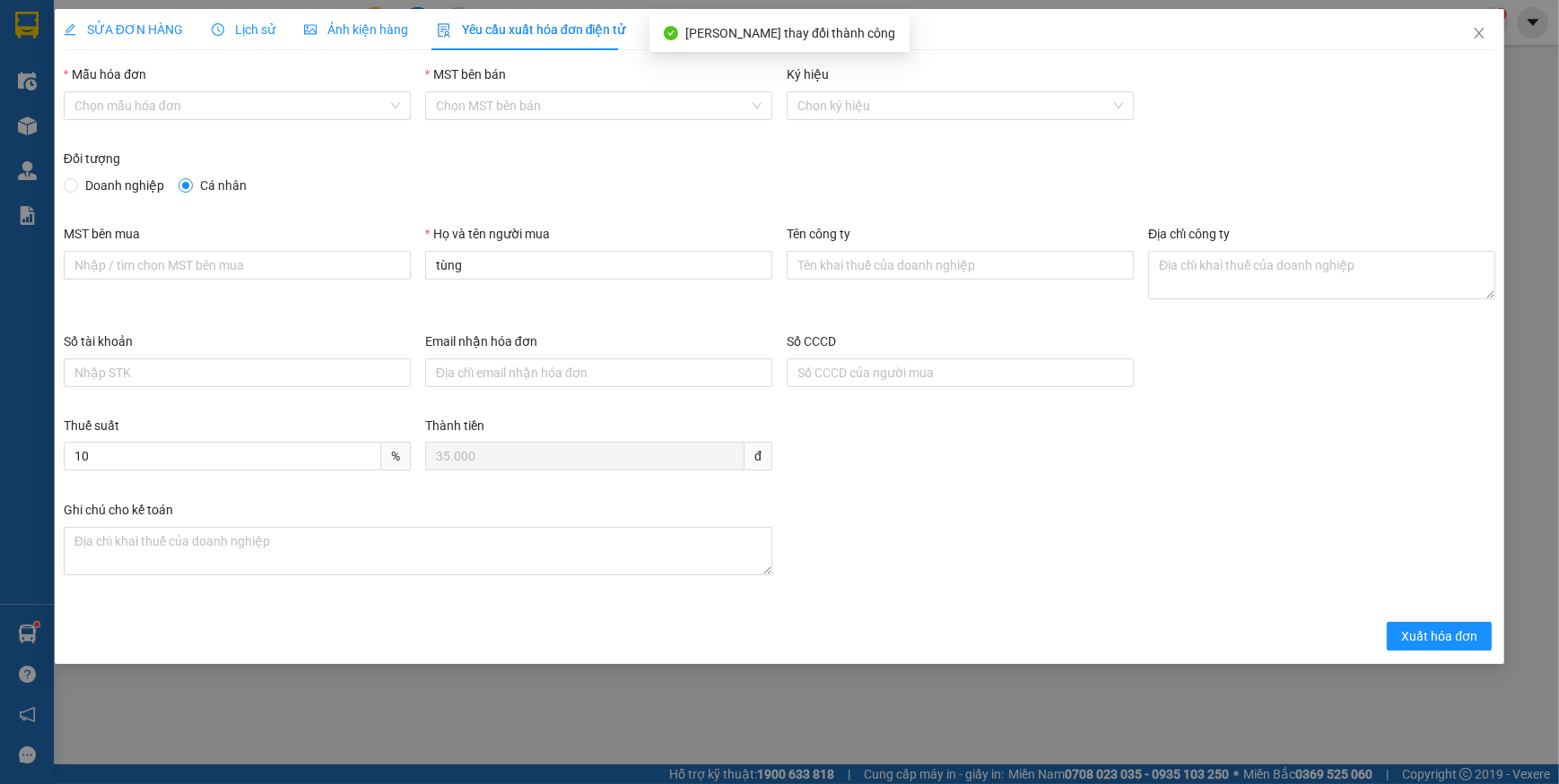
drag, startPoint x: 129, startPoint y: 104, endPoint x: 126, endPoint y: 140, distance: 36.1
click at [129, 107] on input "Mẫu hóa đơn" at bounding box center [231, 105] width 313 height 27
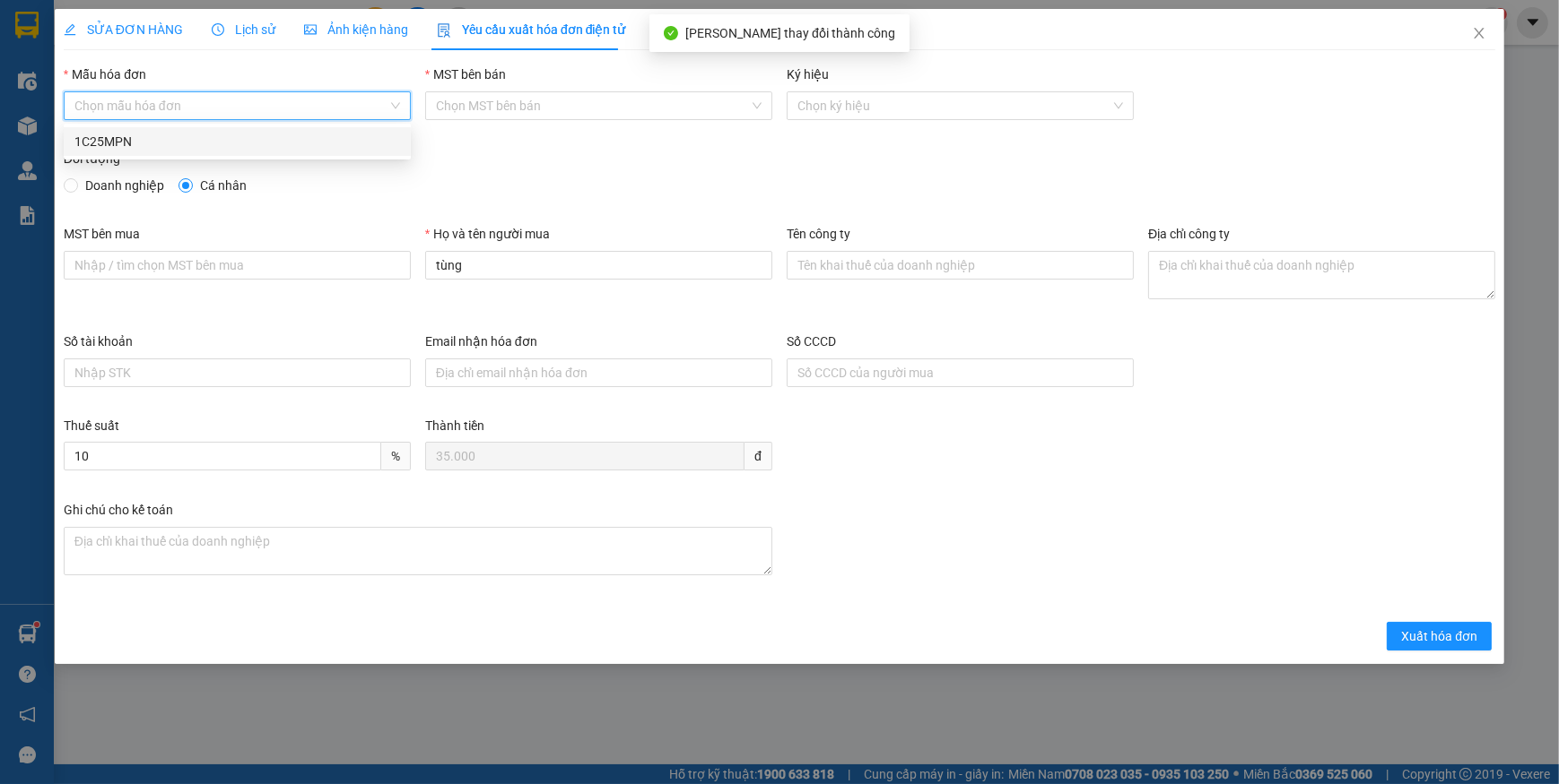
drag, startPoint x: 98, startPoint y: 139, endPoint x: 98, endPoint y: 173, distance: 34.0
click at [99, 139] on div "1C25MPN" at bounding box center [237, 142] width 326 height 20
type input "8"
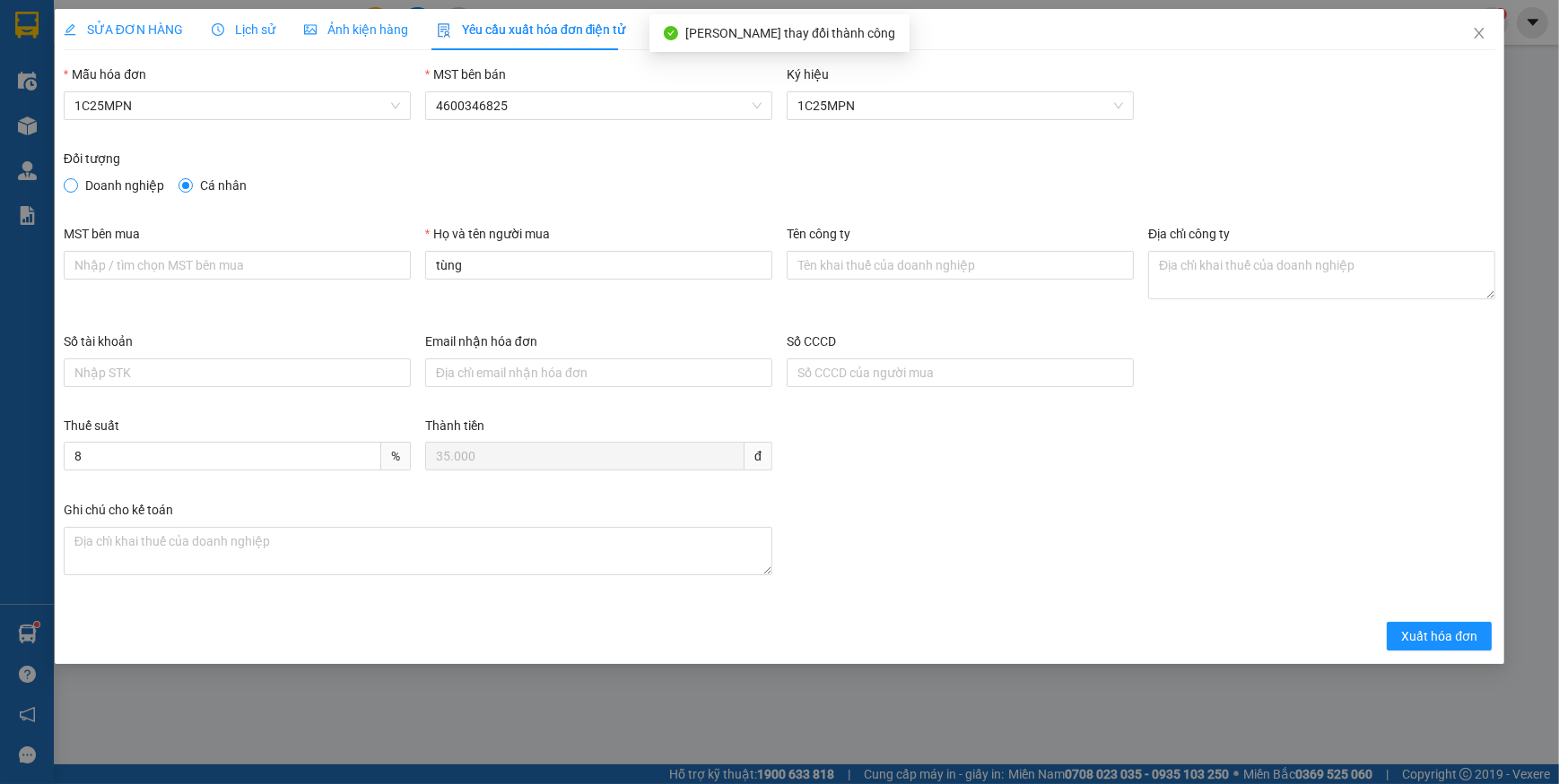
click at [77, 185] on label "Doanh nghiệp" at bounding box center [117, 186] width 108 height 20
click at [69, 188] on input "Doanh nghiệp" at bounding box center [69, 184] width 13 height 13
radio input "true"
radio input "false"
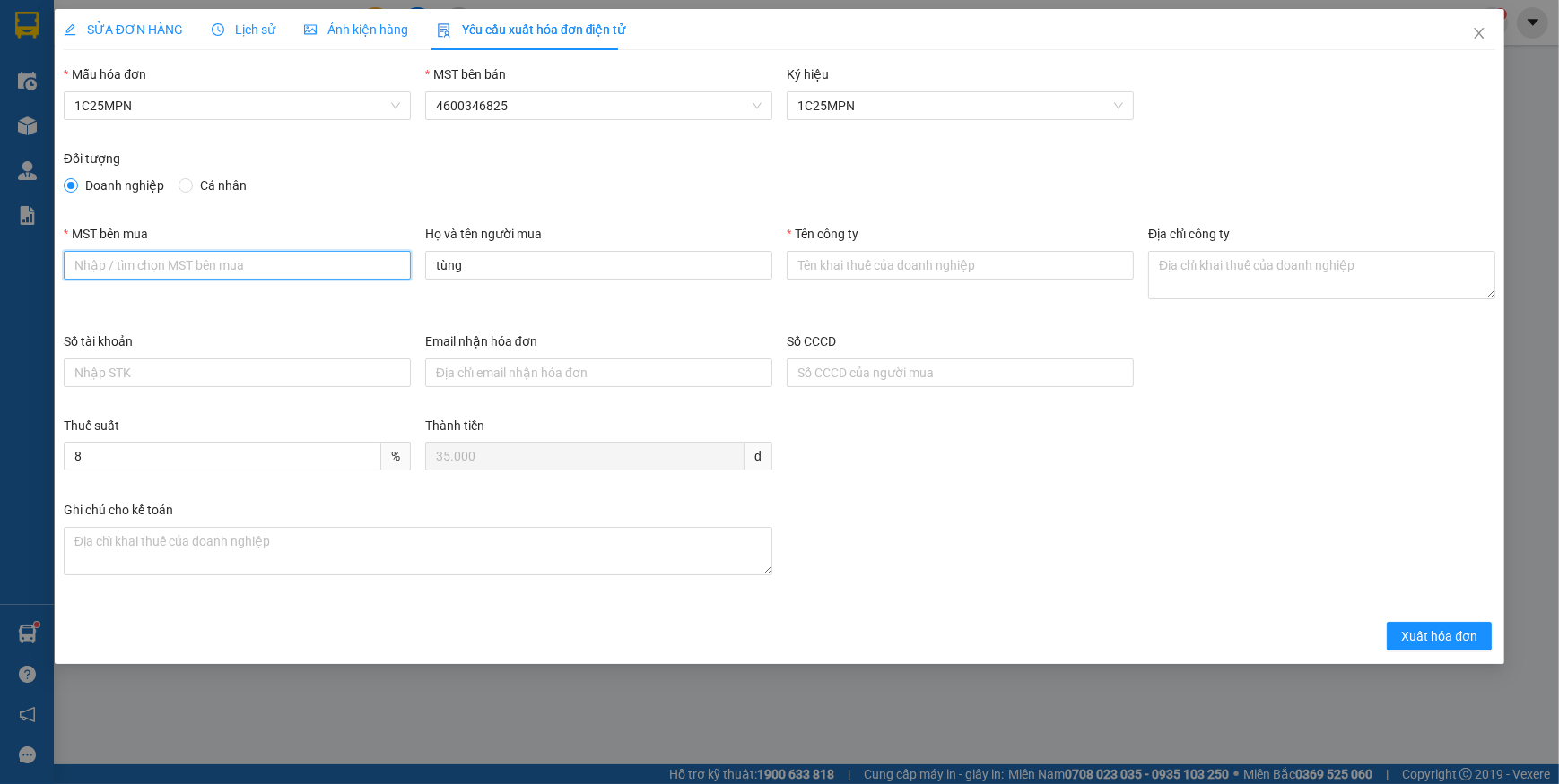
click at [158, 258] on input "MST bên mua" at bounding box center [237, 265] width 347 height 29
paste input "0101234974"
type input "0101234974"
click at [887, 256] on input "Tên công ty" at bounding box center [960, 265] width 347 height 29
paste input "CÔNG TY TNHH MEDLATEC [GEOGRAPHIC_DATA]"
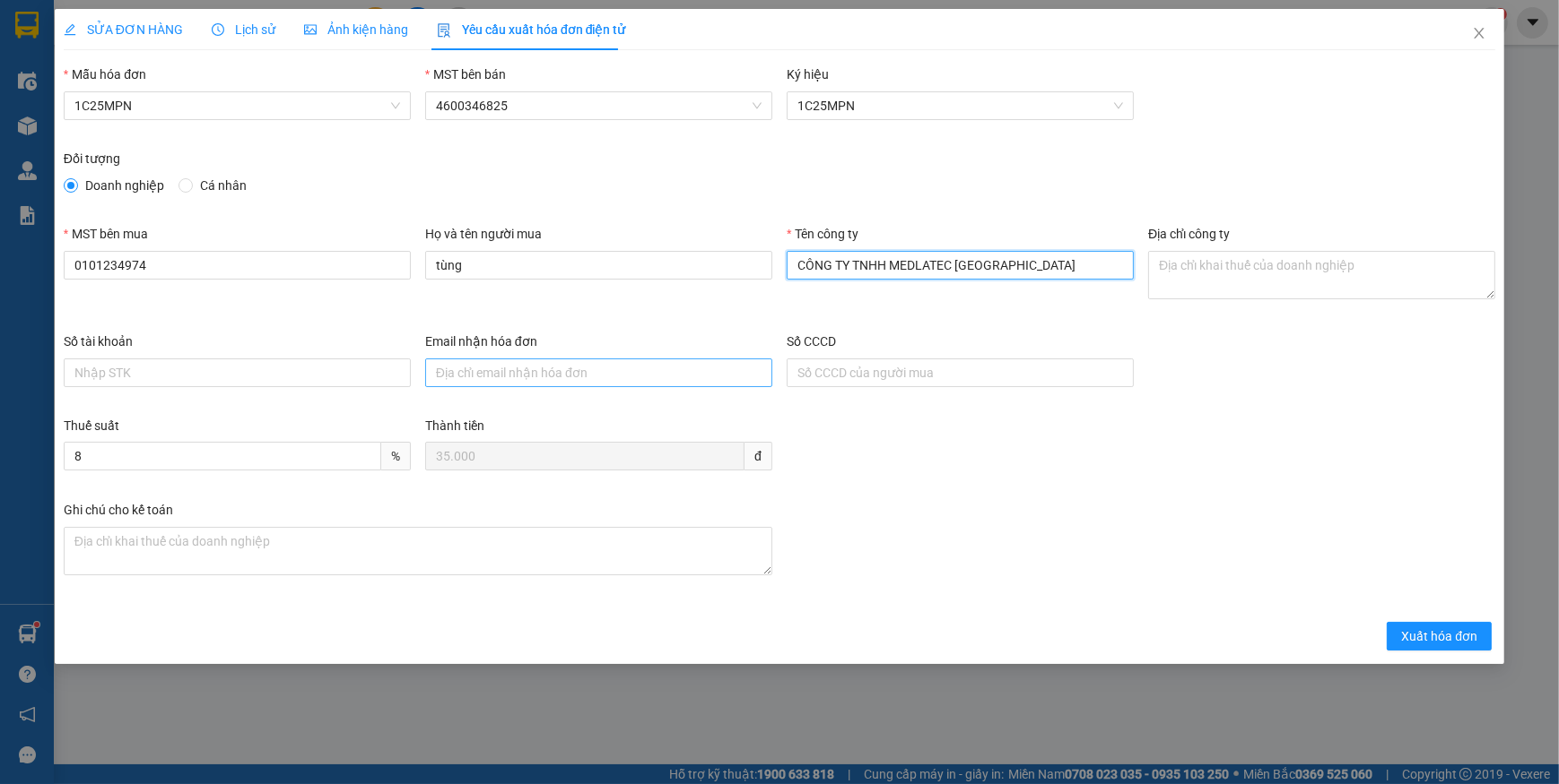
type input "CÔNG TY TNHH MEDLATEC [GEOGRAPHIC_DATA]"
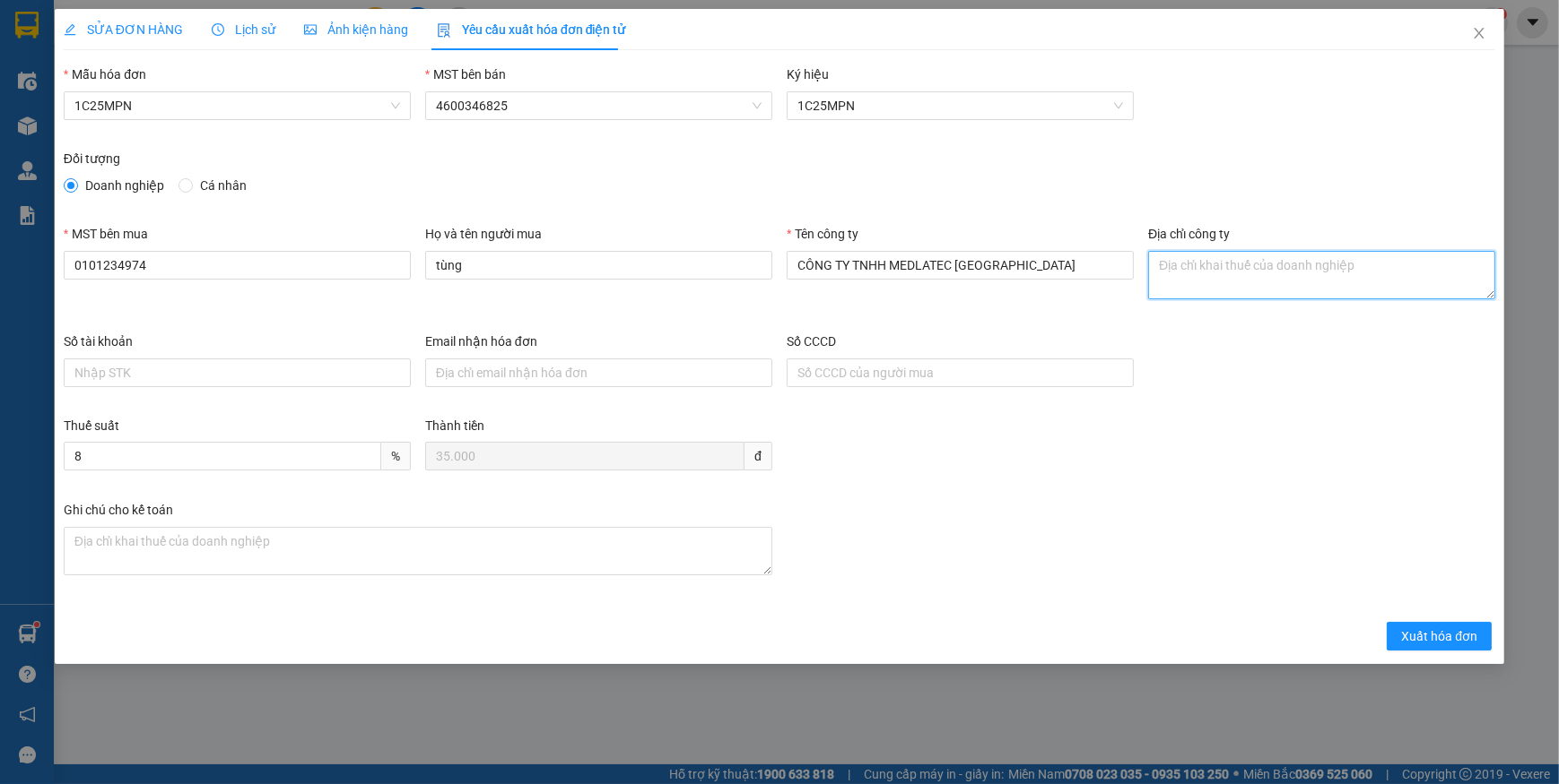
click at [1196, 282] on textarea "Địa chỉ công ty" at bounding box center [1321, 275] width 347 height 49
paste textarea "Số 42 - 44, [GEOGRAPHIC_DATA], [GEOGRAPHIC_DATA], [GEOGRAPHIC_DATA], [GEOGRAPHI…"
type textarea "Số 42 - 44, [GEOGRAPHIC_DATA], [GEOGRAPHIC_DATA], [GEOGRAPHIC_DATA], [GEOGRAPHI…"
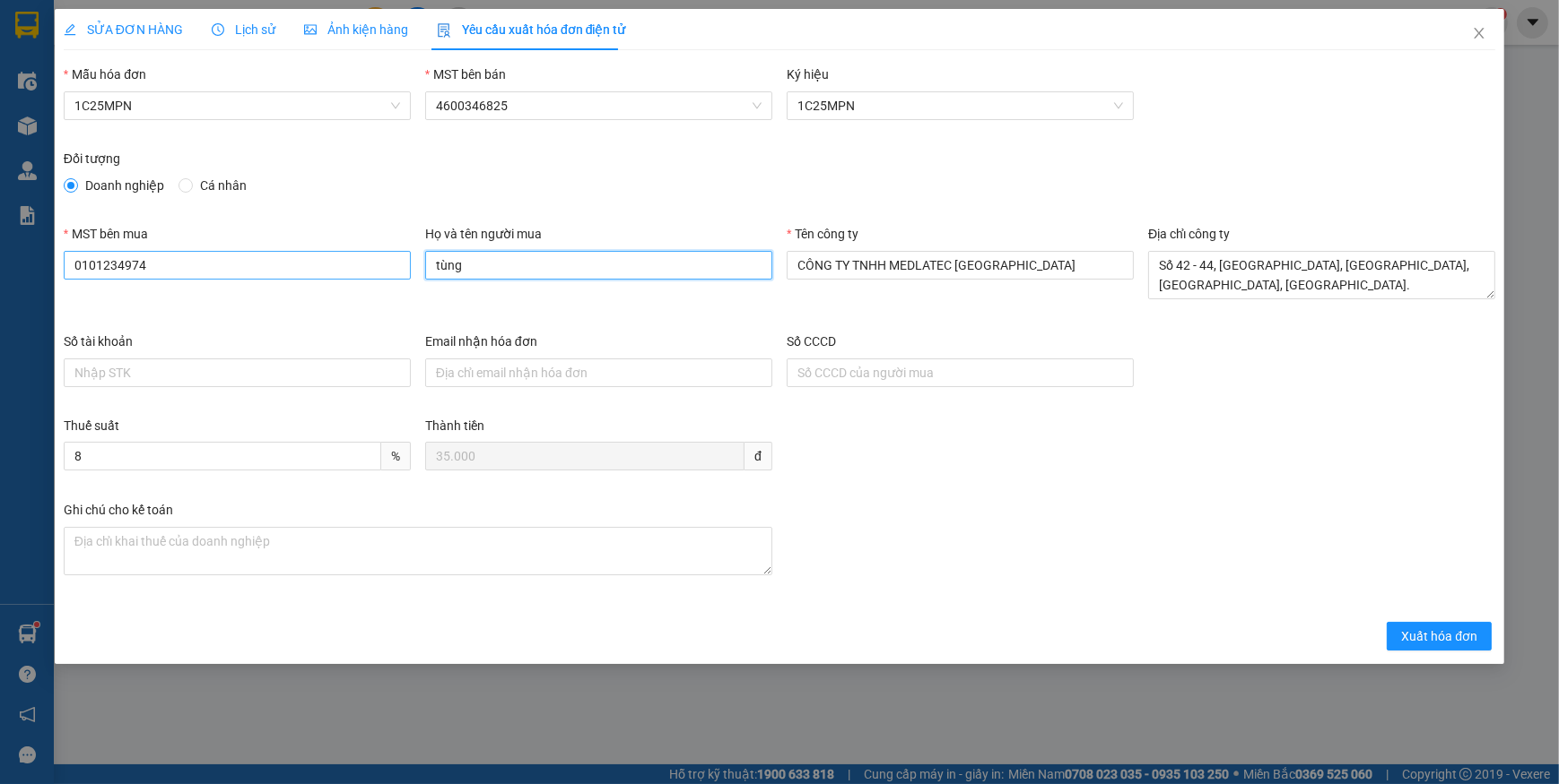
drag, startPoint x: 477, startPoint y: 269, endPoint x: 332, endPoint y: 271, distance: 145.0
click at [339, 271] on div "MST bên mua 0101234974 Họ và tên người mua tùng Tên công ty CÔNG TY TNHH MEDLAT…" at bounding box center [780, 277] width 1446 height 108
type input "[PERSON_NAME]"
drag, startPoint x: 1423, startPoint y: 634, endPoint x: 1400, endPoint y: 634, distance: 23.0
click at [1423, 635] on span "Xuất hóa đơn" at bounding box center [1439, 637] width 76 height 20
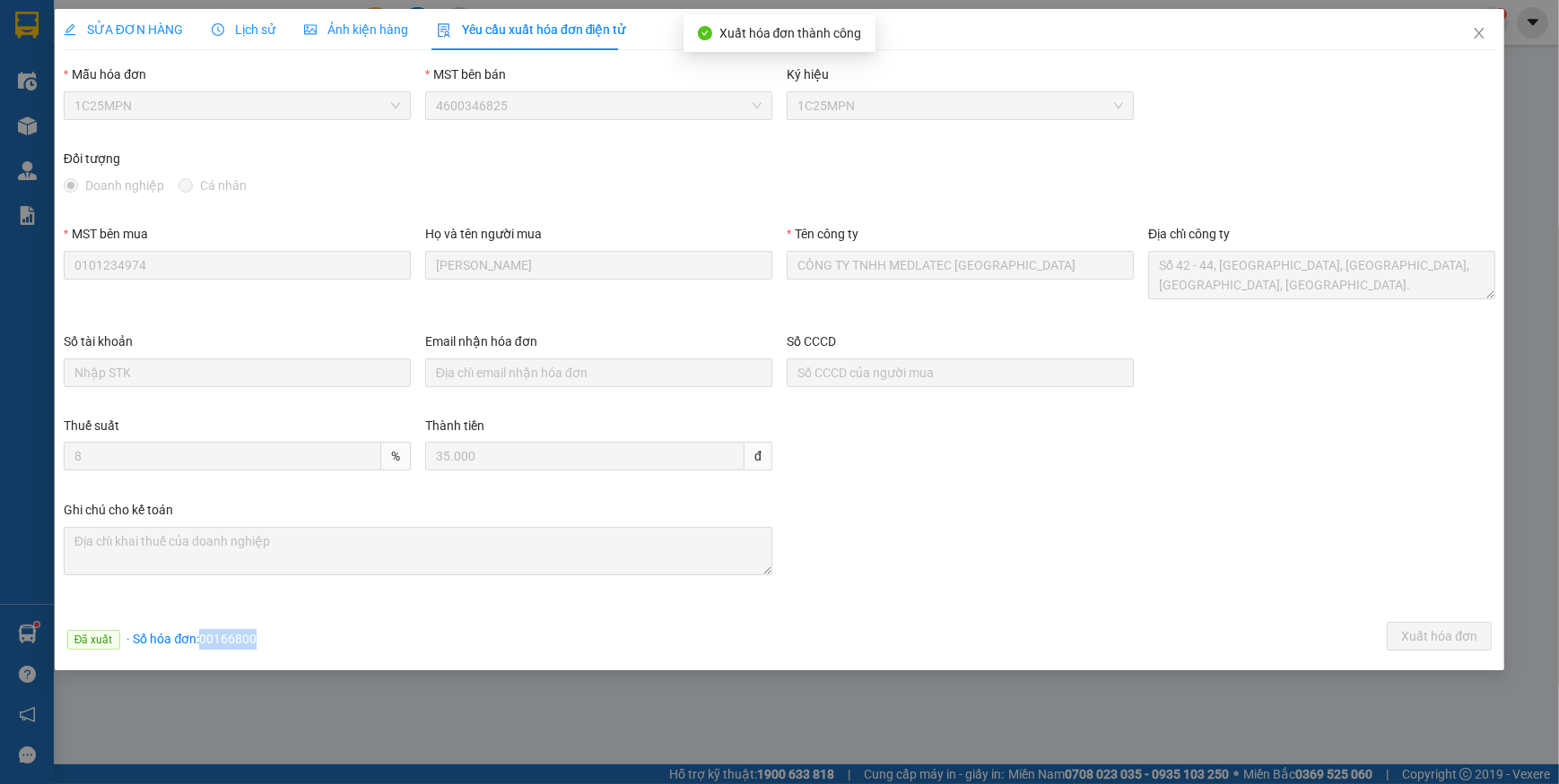
drag, startPoint x: 204, startPoint y: 637, endPoint x: 334, endPoint y: 645, distance: 130.2
click at [334, 645] on div "Đã xuất · Số hóa đơn: 00166800 Xuất hóa đơn" at bounding box center [780, 639] width 1439 height 35
copy span "00166800"
